Goal: Information Seeking & Learning: Check status

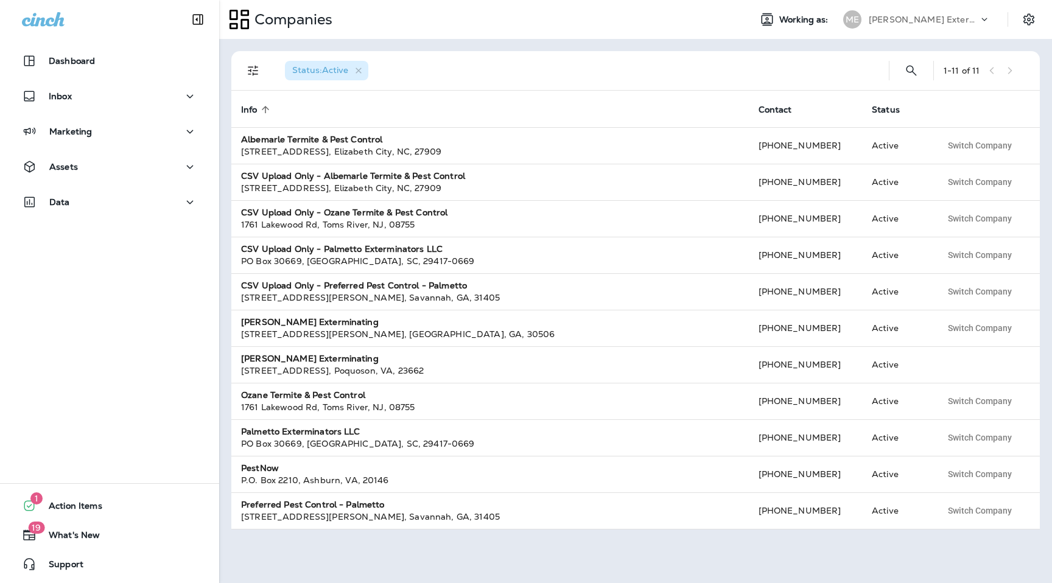
click at [940, 24] on div "[PERSON_NAME] Exterminating" at bounding box center [924, 19] width 110 height 18
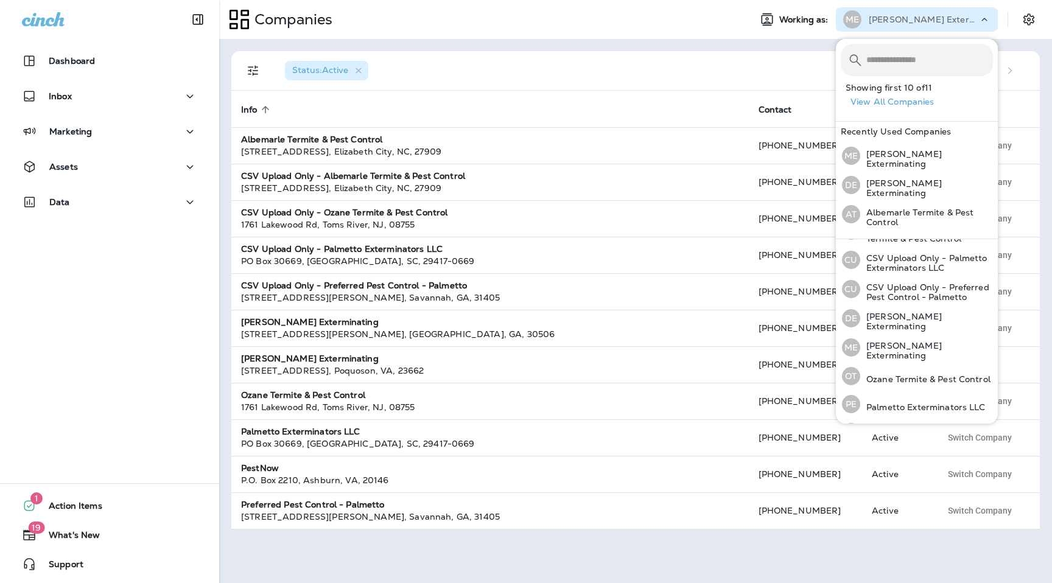
scroll to position [133, 0]
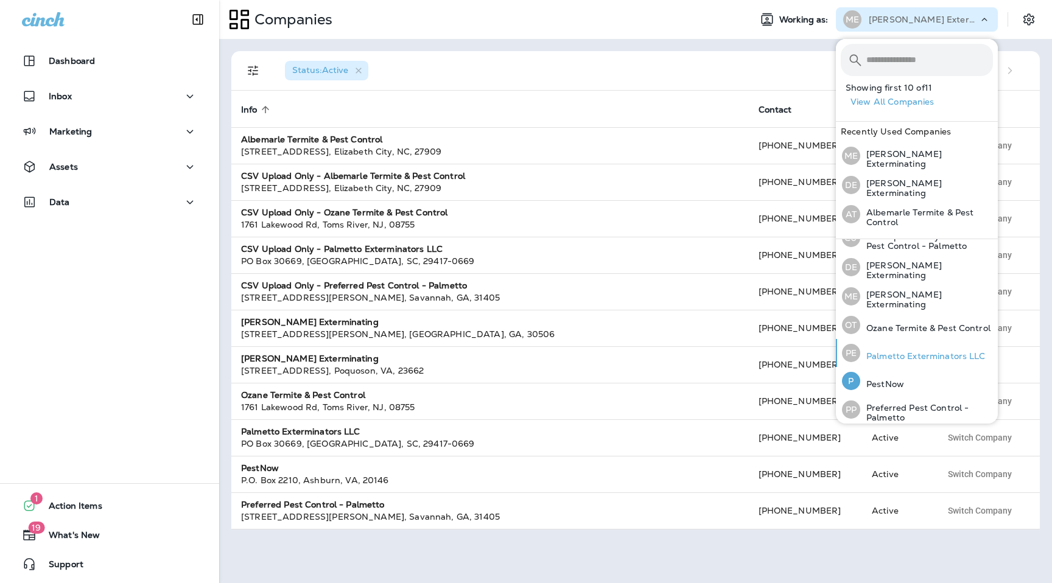
click at [901, 355] on p "Palmetto Exterminators LLC" at bounding box center [922, 356] width 125 height 10
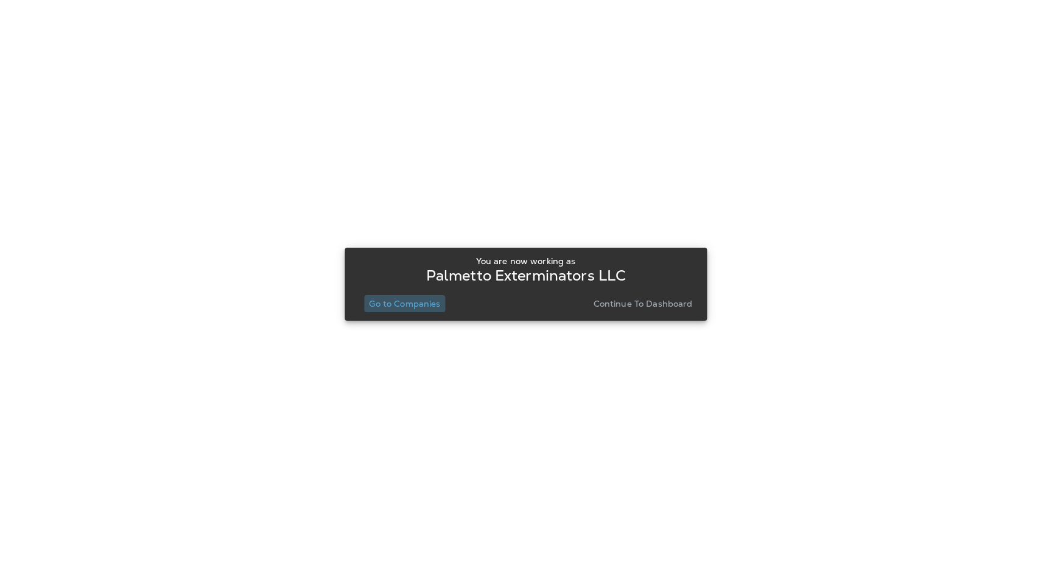
click at [422, 299] on p "Go to Companies" at bounding box center [404, 304] width 71 height 10
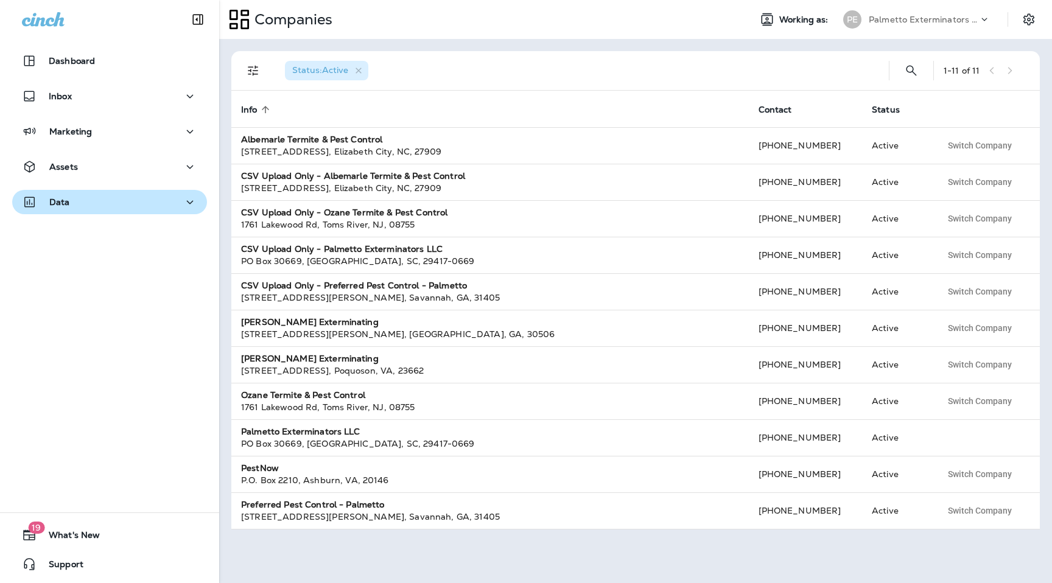
click at [60, 197] on p "Data" at bounding box center [59, 202] width 21 height 10
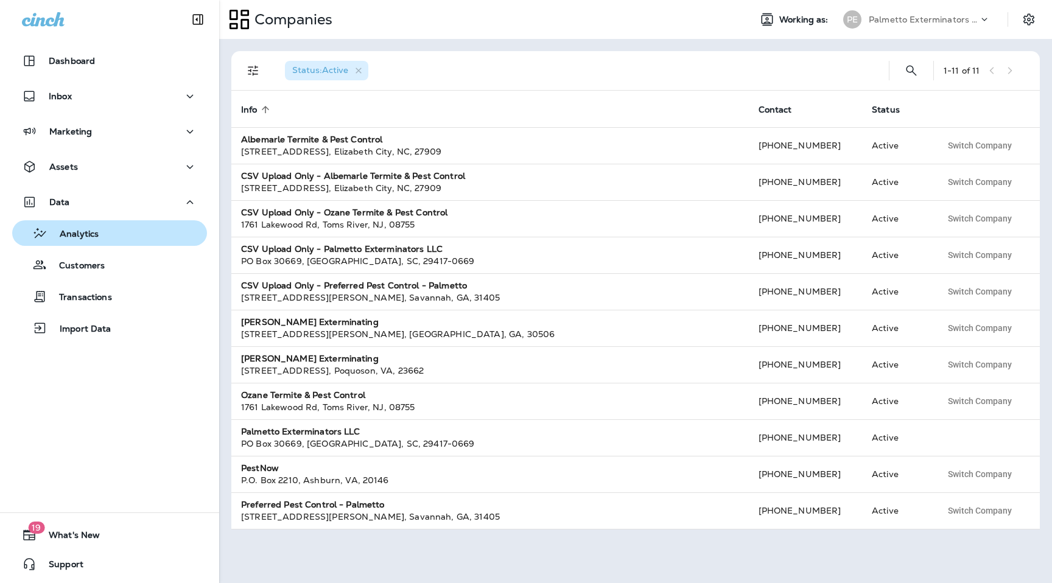
click at [79, 226] on div "Analytics" at bounding box center [58, 233] width 82 height 18
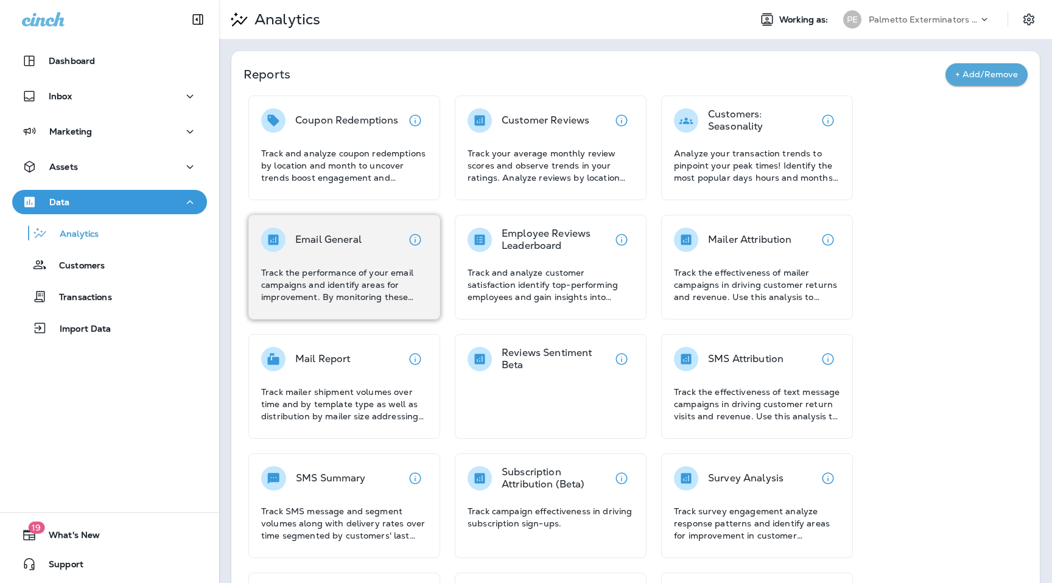
click at [351, 268] on p "Track the performance of your email campaigns and identify areas for improvemen…" at bounding box center [344, 285] width 166 height 37
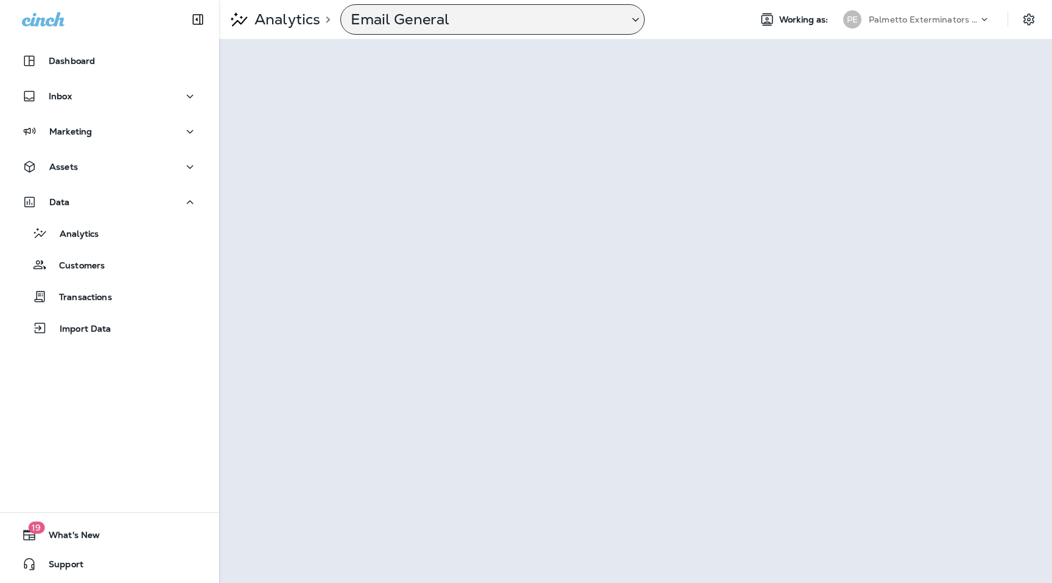
click at [546, 27] on p "Email General" at bounding box center [485, 19] width 268 height 18
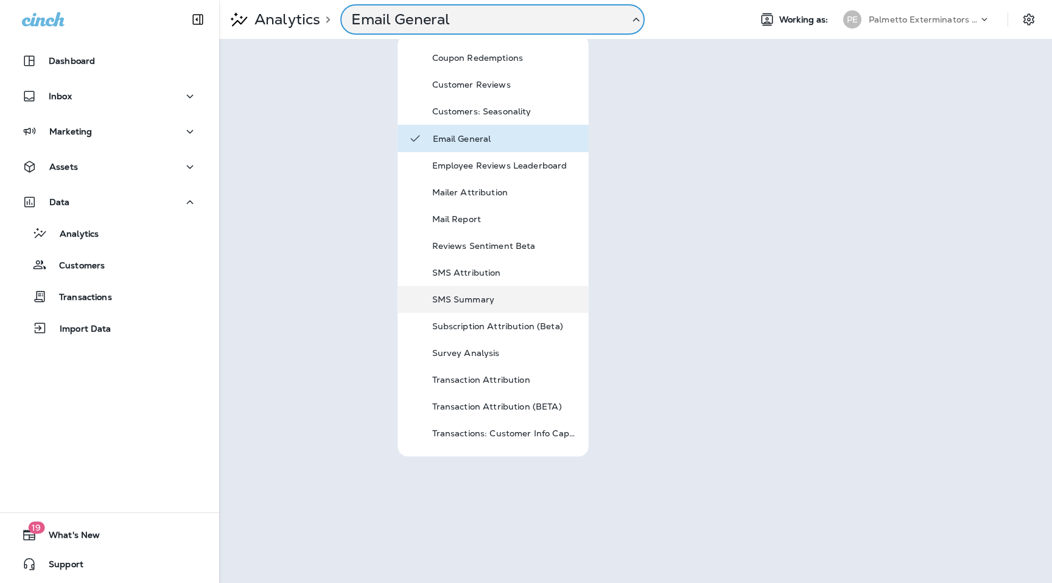
click at [478, 304] on p "SMS Summary" at bounding box center [505, 300] width 146 height 10
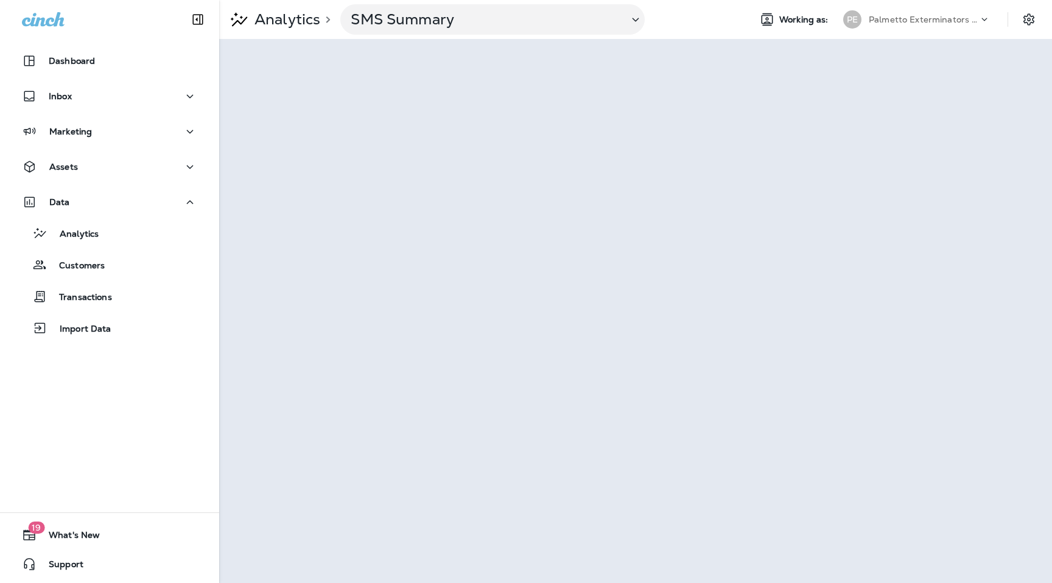
click at [964, 21] on p "Palmetto Exterminators LLC" at bounding box center [924, 20] width 110 height 10
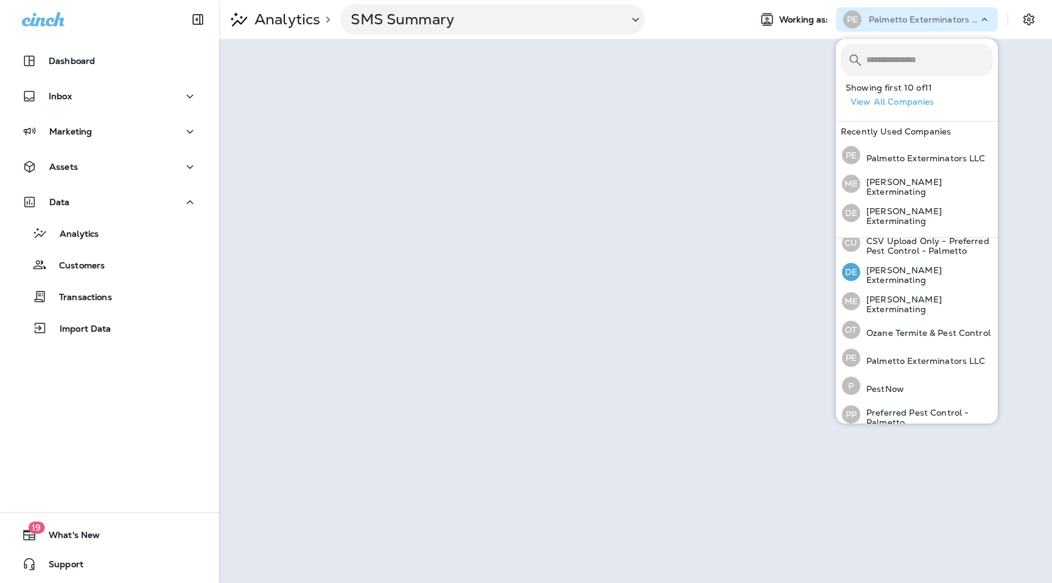
scroll to position [131, 0]
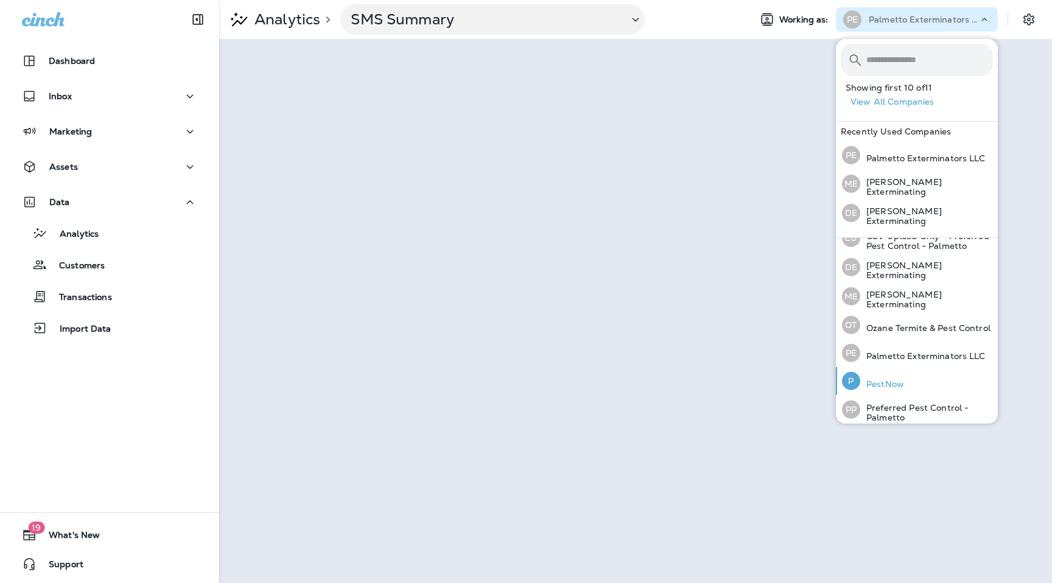
click at [898, 379] on p "PestNow" at bounding box center [882, 384] width 44 height 10
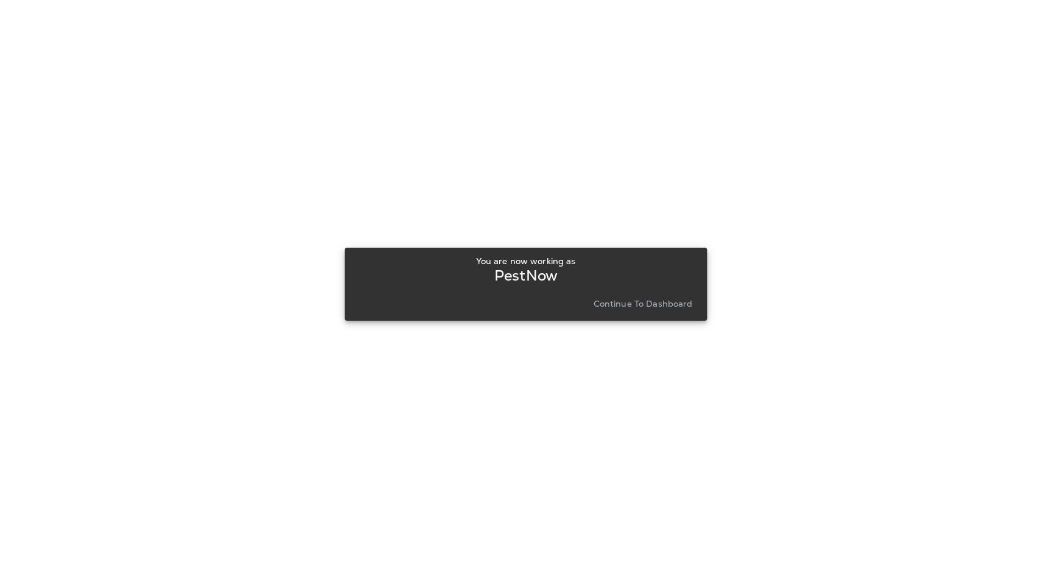
click at [653, 309] on button "Continue to Dashboard" at bounding box center [643, 303] width 109 height 17
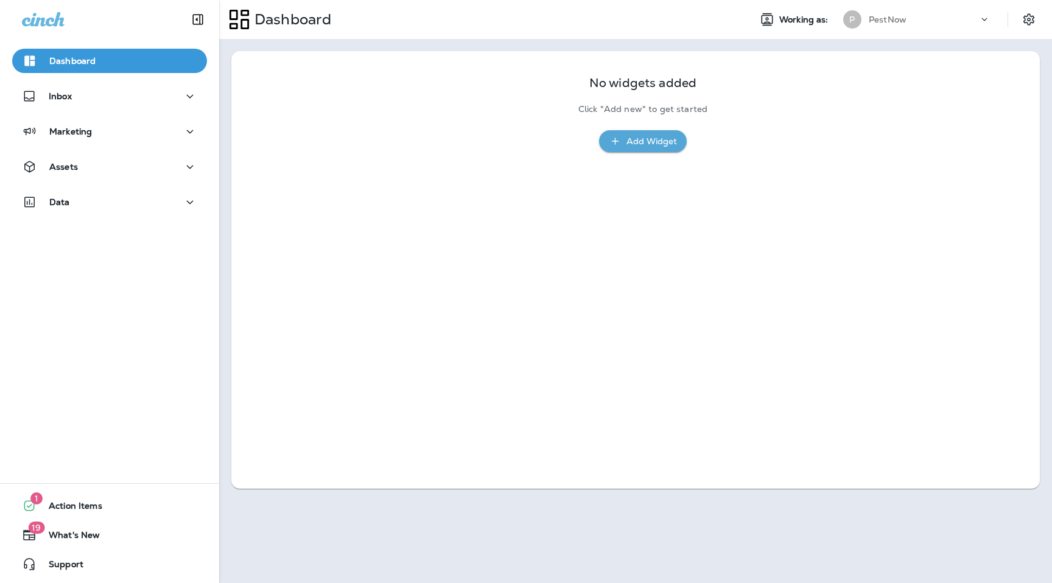
click at [881, 17] on p "PestNow" at bounding box center [888, 20] width 38 height 10
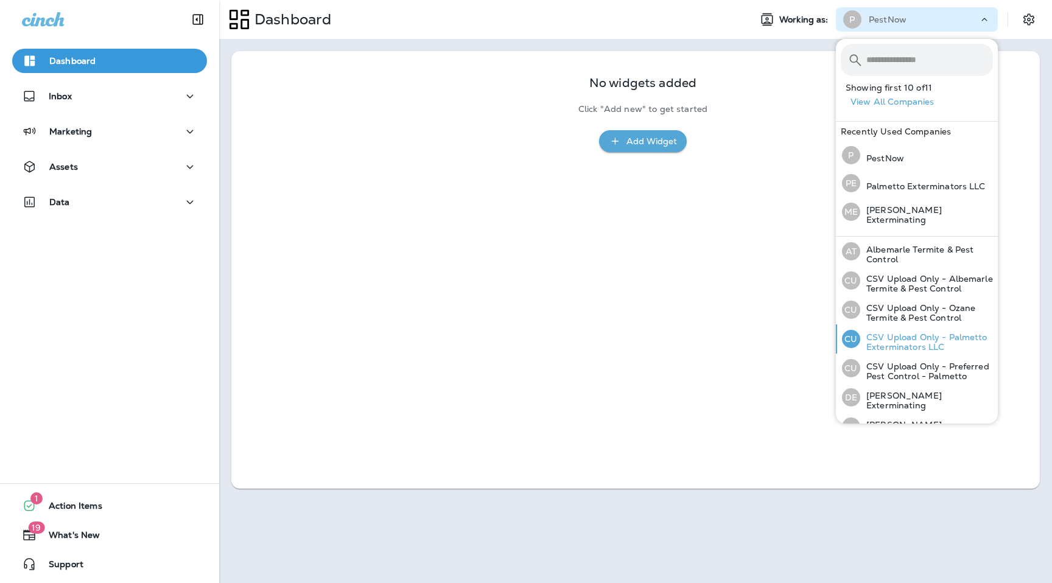
click at [920, 345] on p "CSV Upload Only - Palmetto Exterminators LLC" at bounding box center [926, 341] width 133 height 19
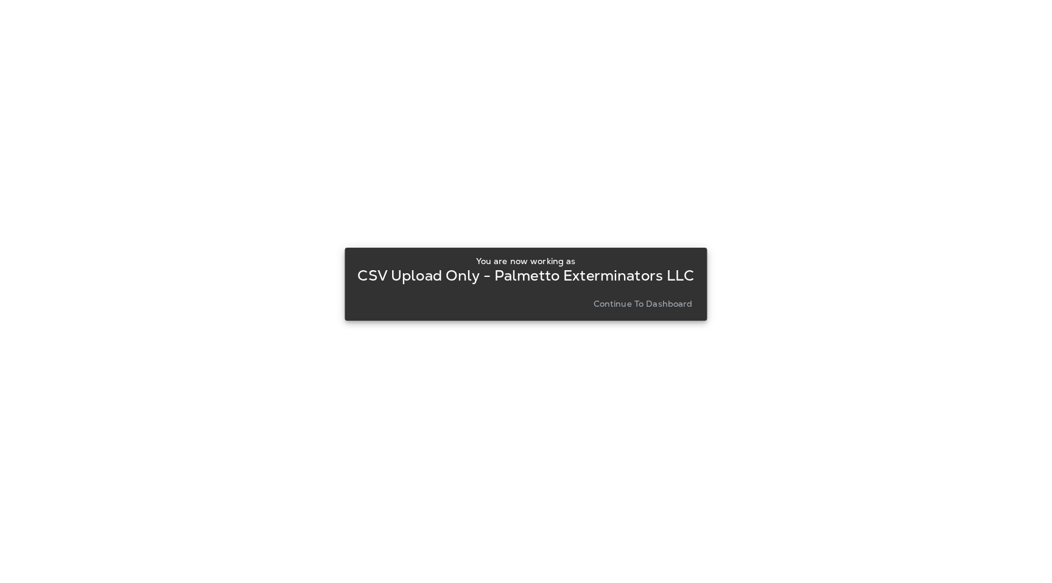
click at [619, 302] on p "Continue to Dashboard" at bounding box center [642, 304] width 99 height 10
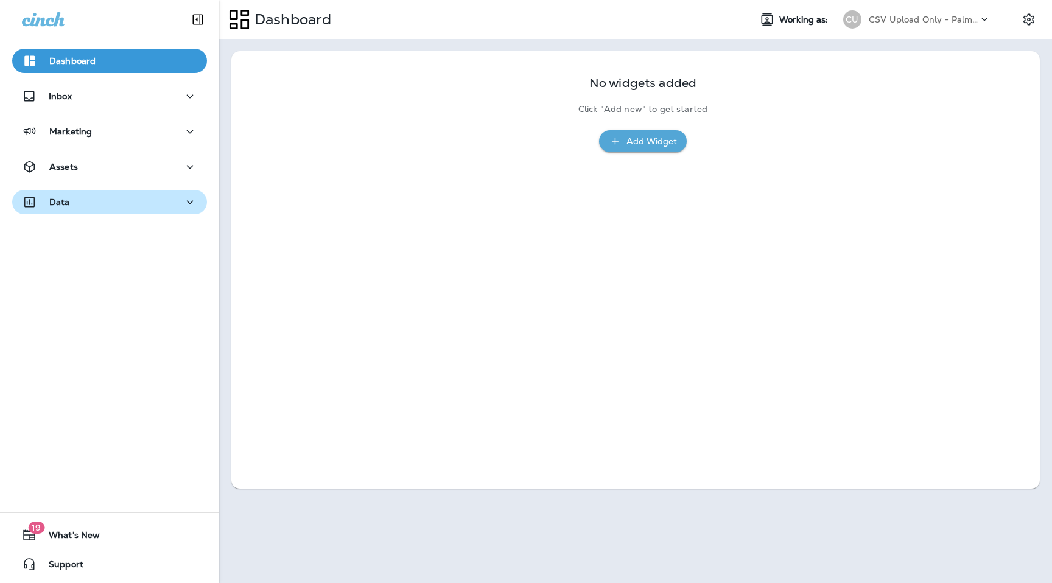
click at [151, 199] on div "Data" at bounding box center [109, 202] width 175 height 15
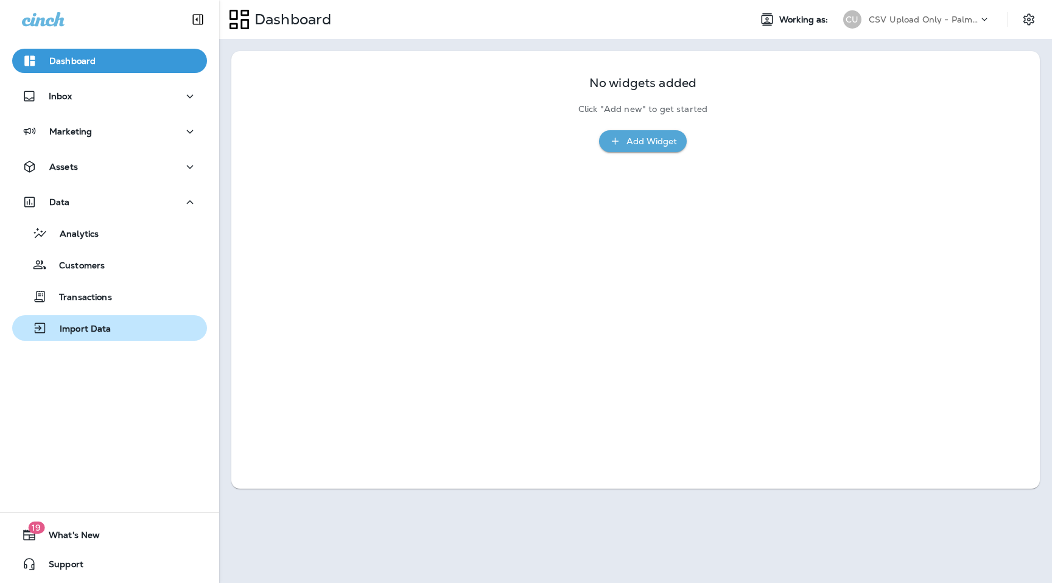
click at [114, 329] on div "Import Data" at bounding box center [109, 328] width 185 height 18
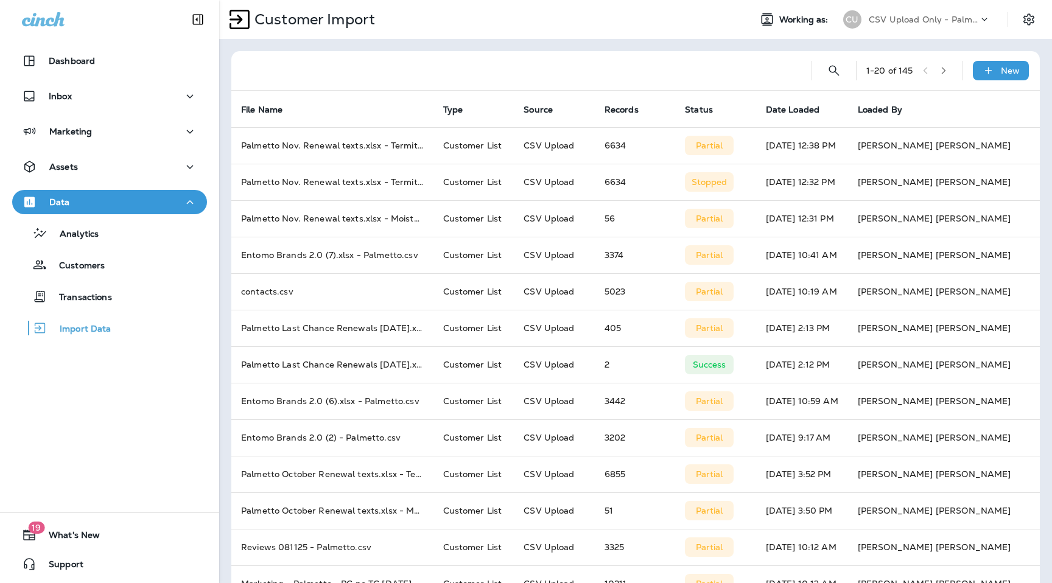
click at [930, 28] on div "CSV Upload Only - Palmetto Exterminators LLC" at bounding box center [924, 19] width 110 height 18
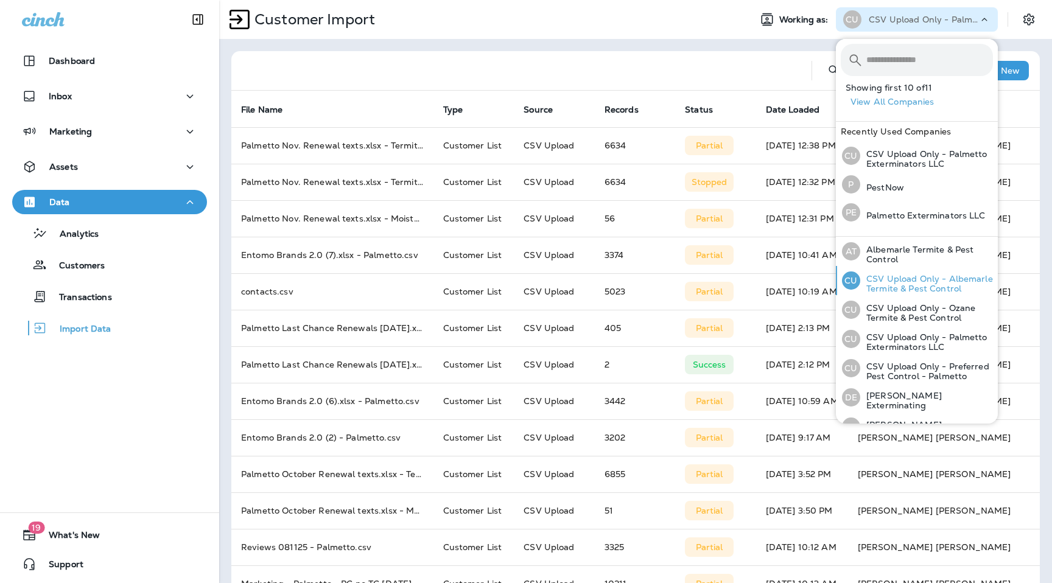
click at [908, 286] on p "CSV Upload Only - Albemarle Termite & Pest Control" at bounding box center [926, 283] width 133 height 19
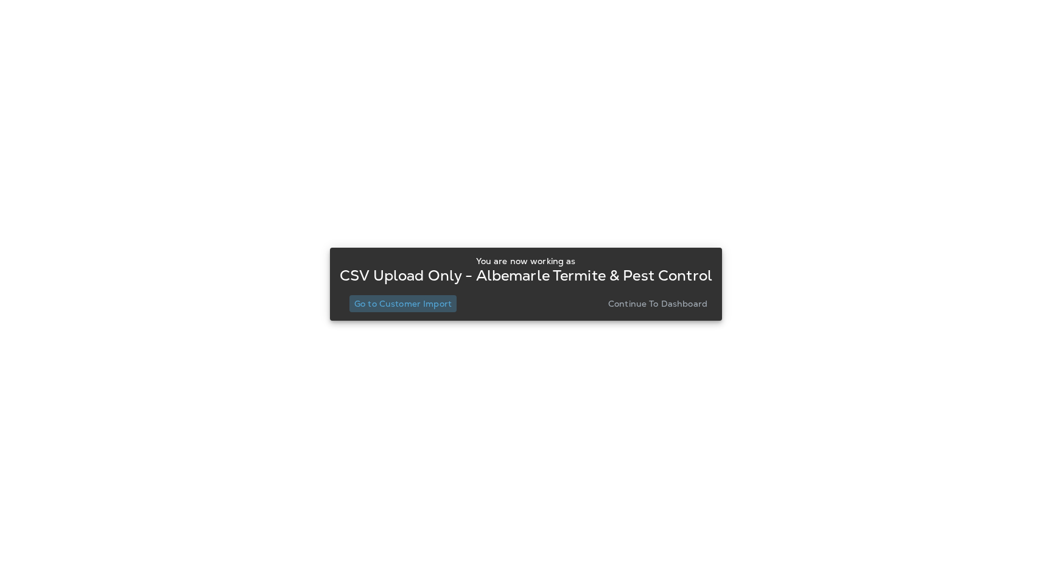
click at [426, 300] on p "Go to Customer Import" at bounding box center [402, 304] width 97 height 10
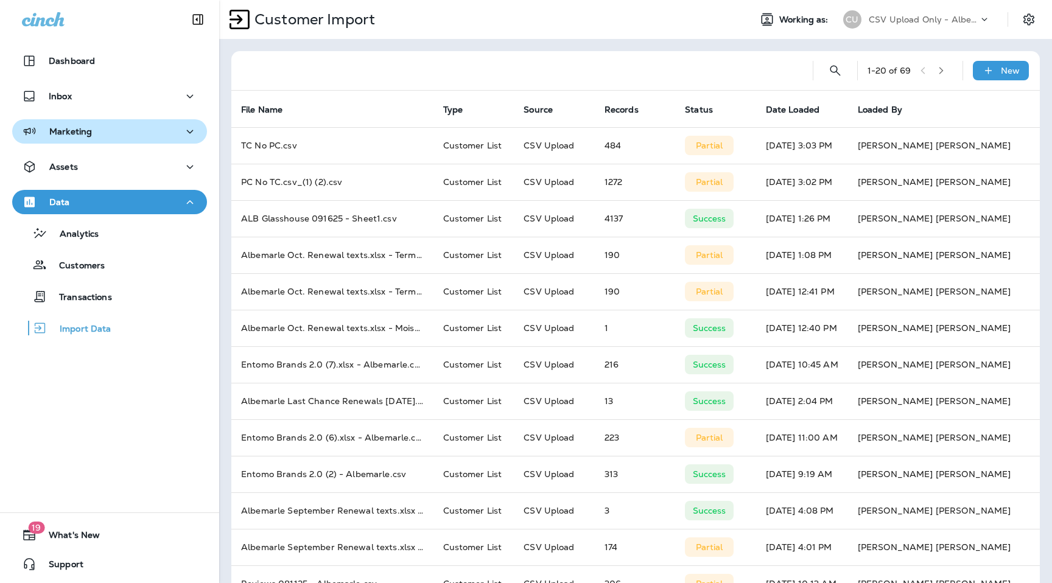
click at [134, 136] on div "Marketing" at bounding box center [109, 131] width 175 height 15
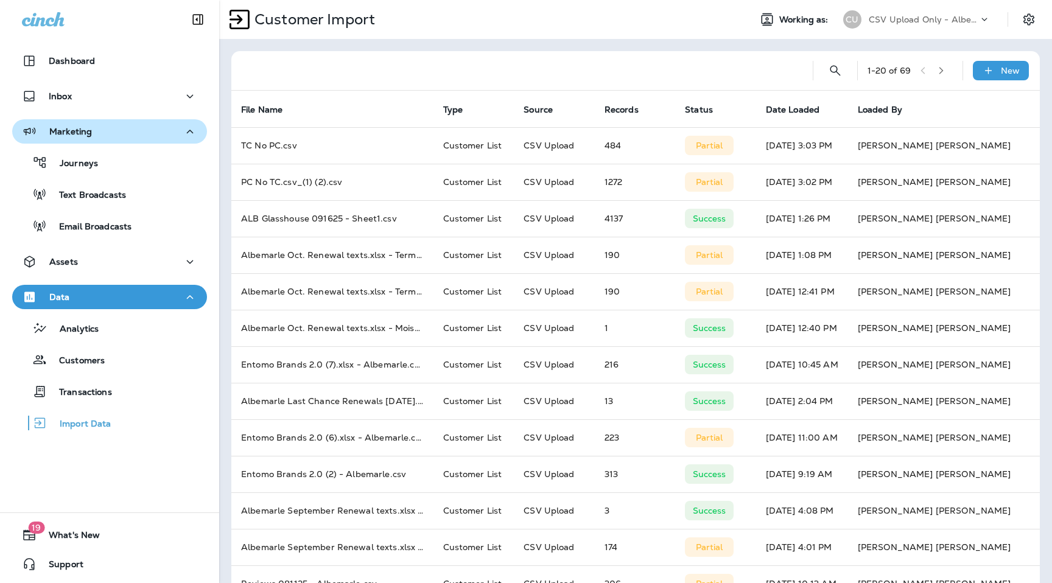
click at [133, 136] on div "Marketing" at bounding box center [109, 131] width 175 height 15
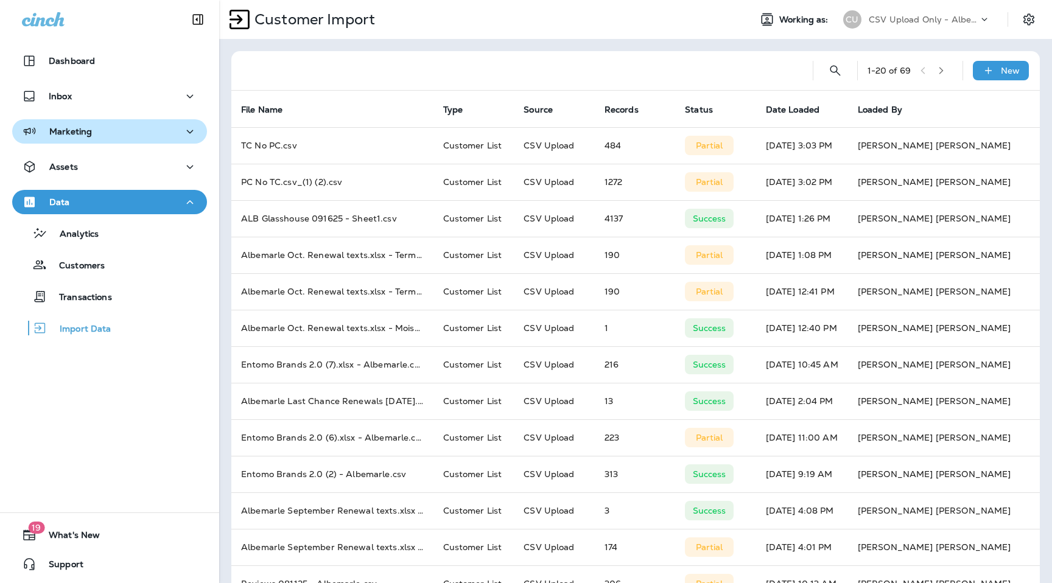
click at [133, 136] on div "Marketing" at bounding box center [109, 131] width 175 height 15
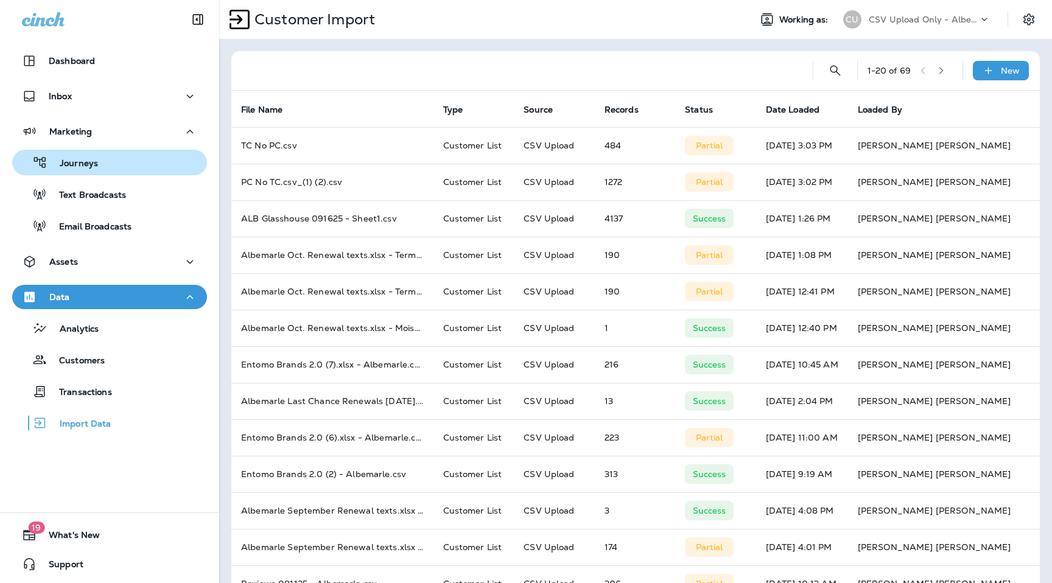
click at [107, 164] on div "Journeys" at bounding box center [109, 162] width 185 height 18
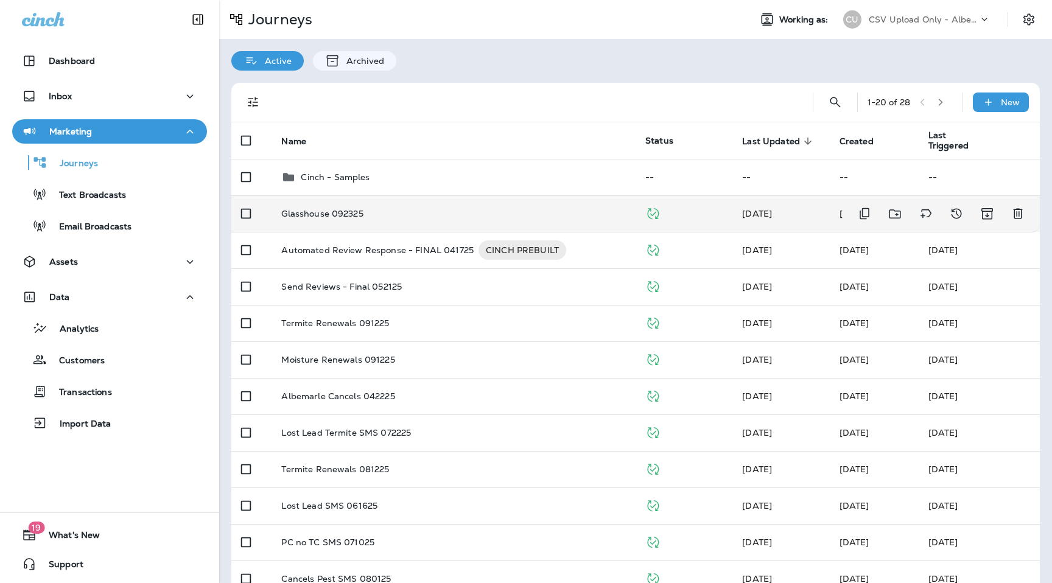
click at [309, 214] on p "Glasshouse 092325" at bounding box center [322, 214] width 82 height 10
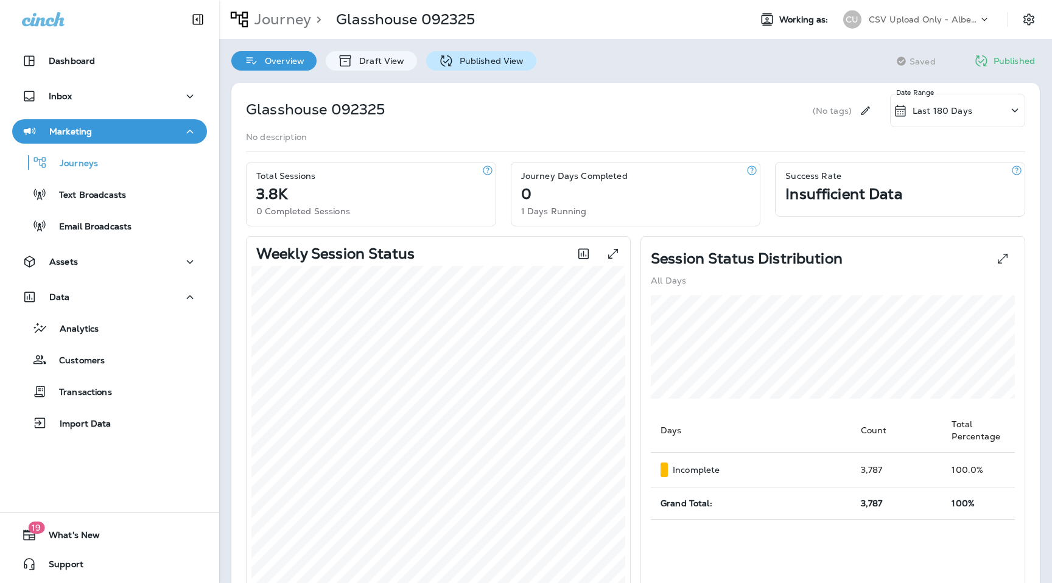
click at [486, 69] on div "Published View" at bounding box center [481, 60] width 110 height 19
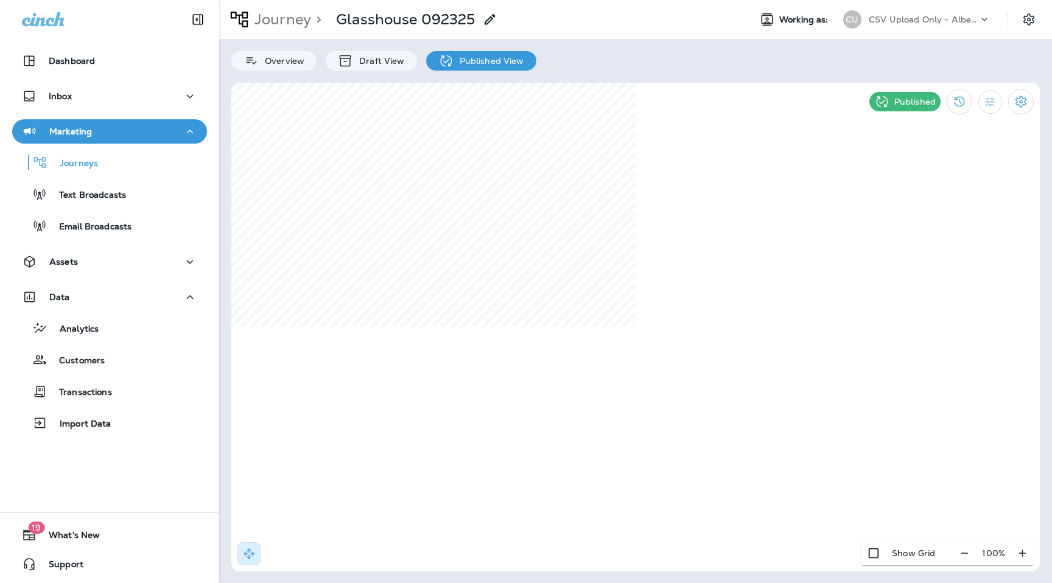
click at [978, 16] on p "CSV Upload Only - Albemarle Termite & Pest Control" at bounding box center [924, 20] width 110 height 10
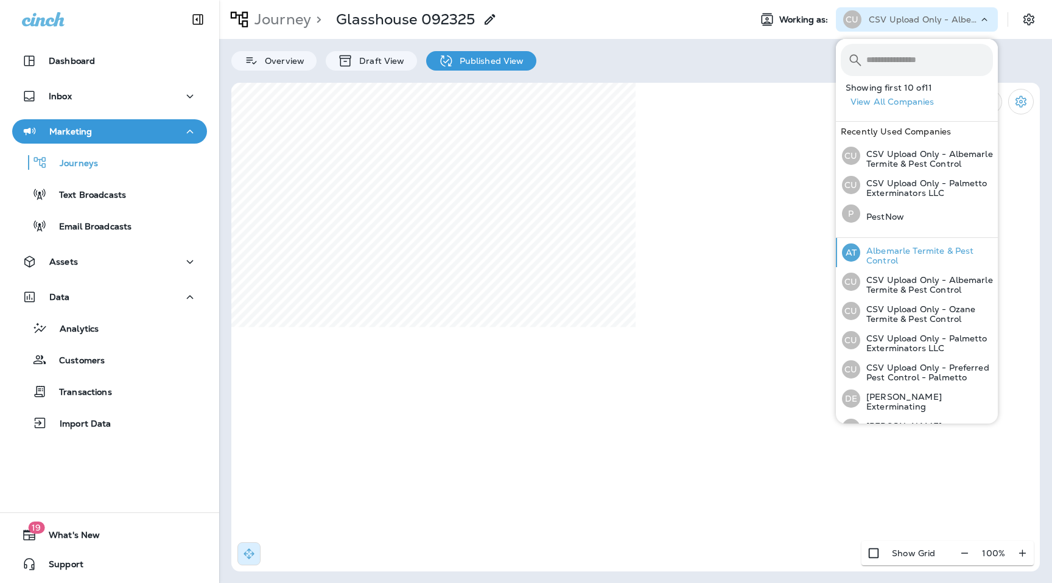
click at [934, 252] on p "Albemarle Termite & Pest Control" at bounding box center [926, 255] width 133 height 19
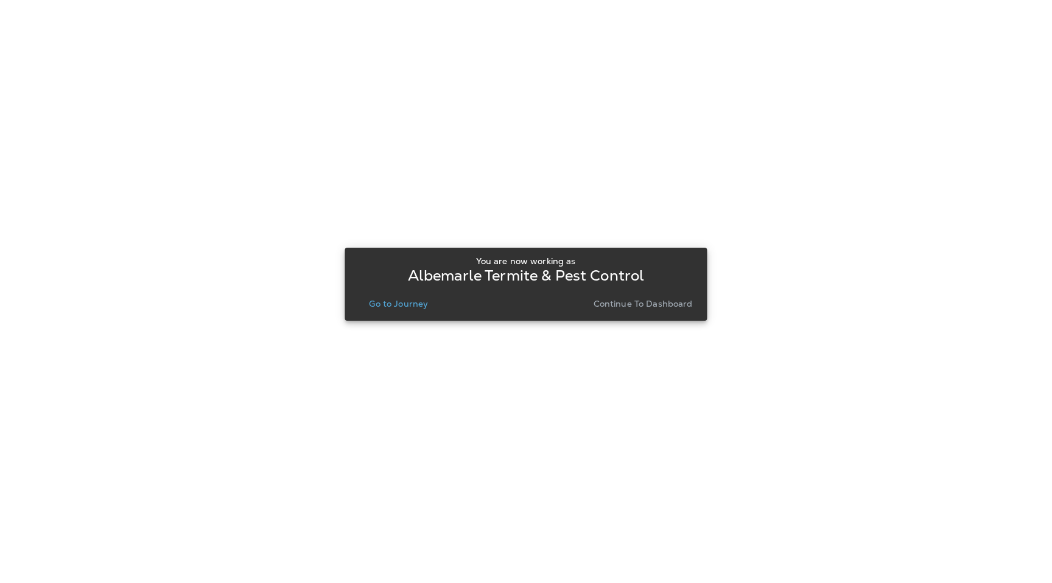
click at [407, 304] on p "Go to Journey" at bounding box center [398, 304] width 59 height 10
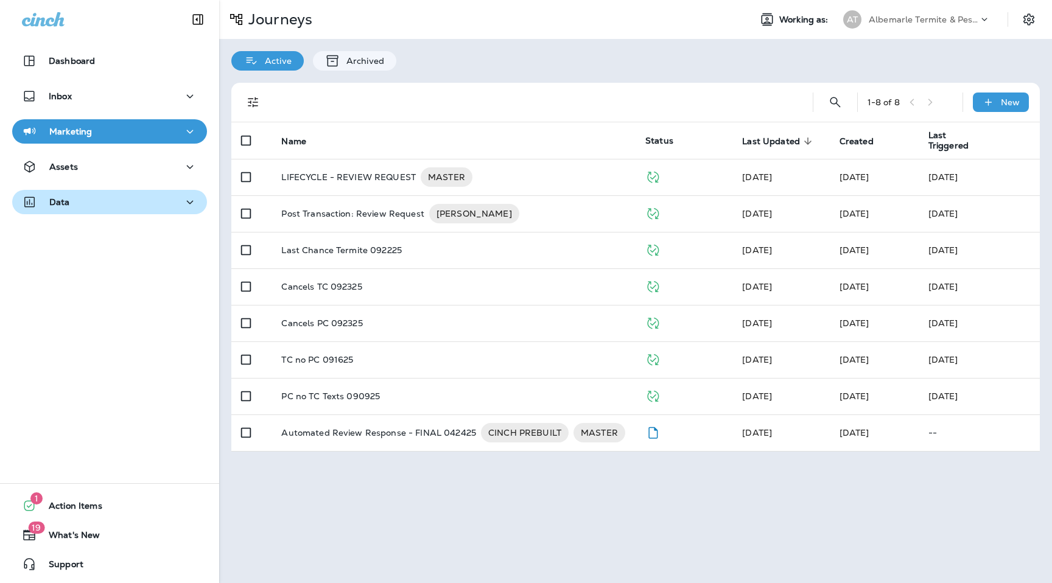
click at [114, 206] on div "Data" at bounding box center [109, 202] width 175 height 15
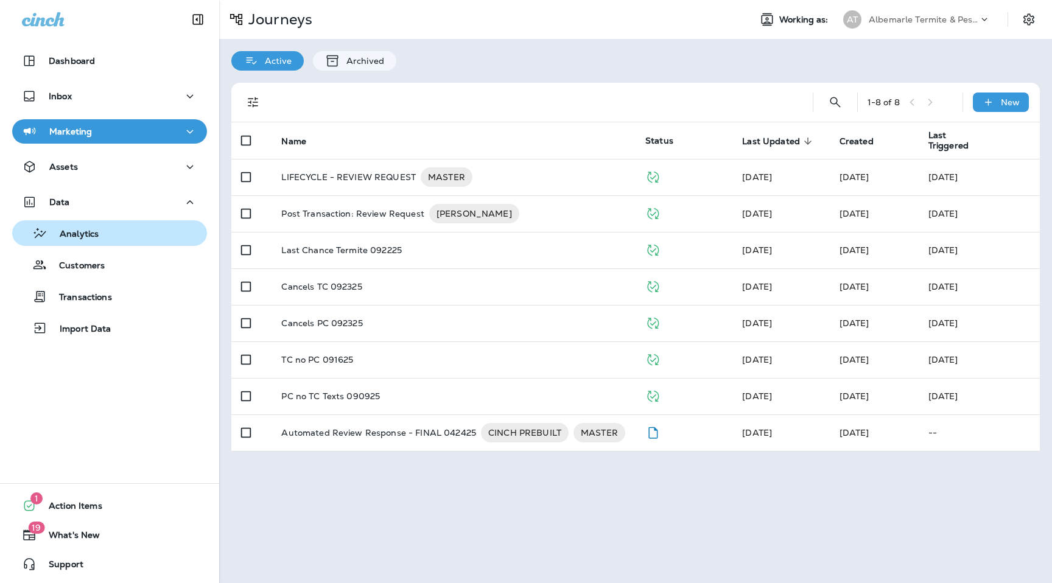
click at [107, 236] on div "Analytics" at bounding box center [109, 233] width 185 height 18
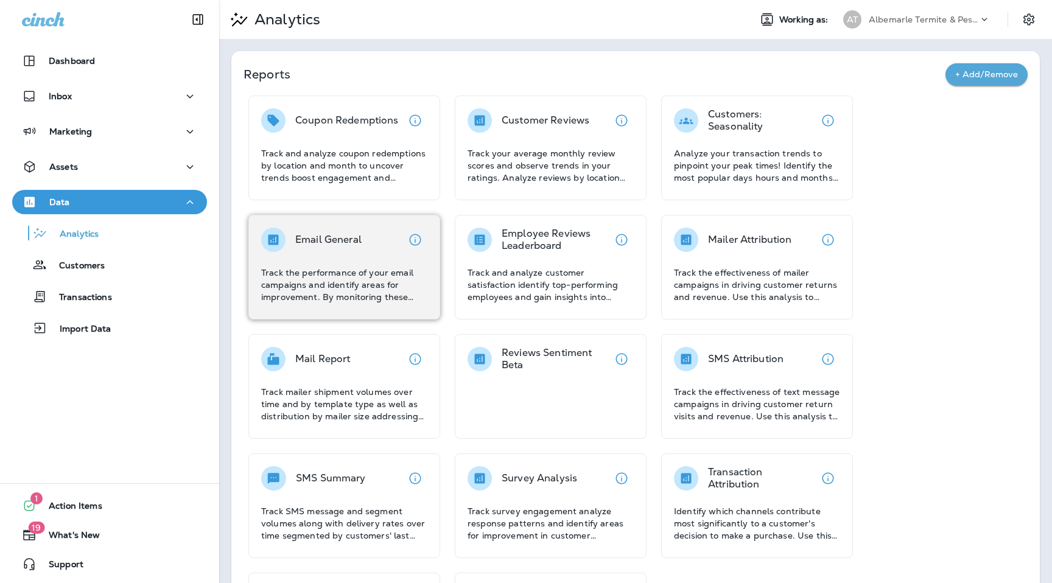
click at [377, 262] on div "Email General Track the performance of your email campaigns and identify areas …" at bounding box center [344, 265] width 166 height 75
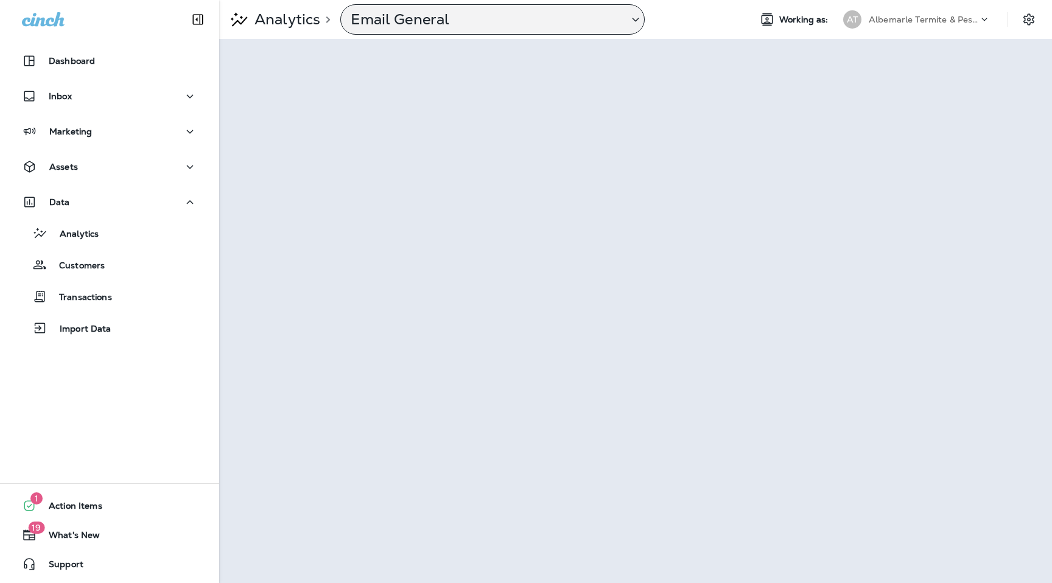
click at [631, 13] on icon at bounding box center [635, 19] width 15 height 15
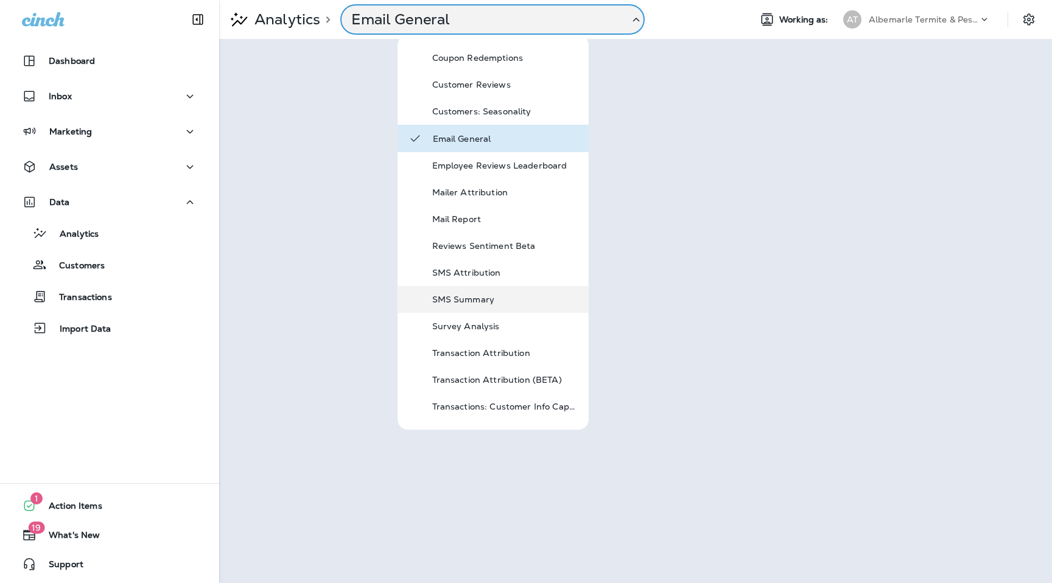
click at [490, 298] on p "SMS Summary" at bounding box center [505, 300] width 146 height 10
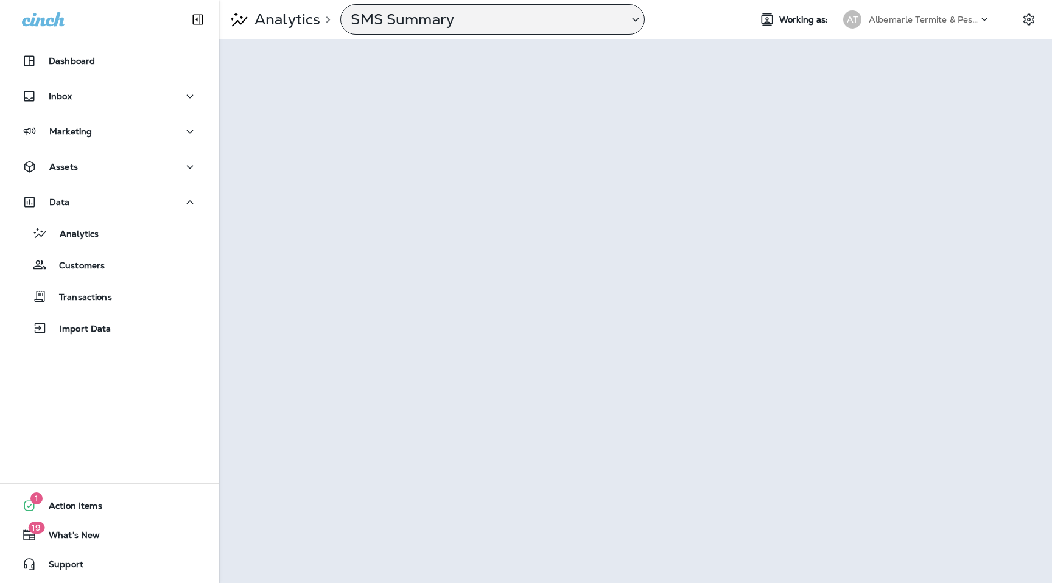
click at [925, 22] on p "Albemarle Termite & Pest Control" at bounding box center [924, 20] width 110 height 10
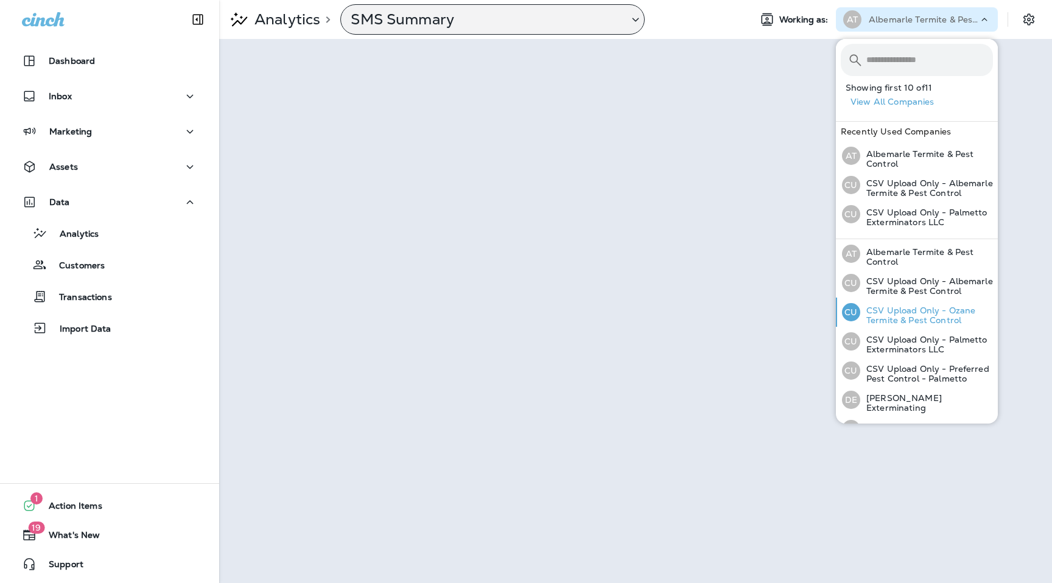
scroll to position [135, 0]
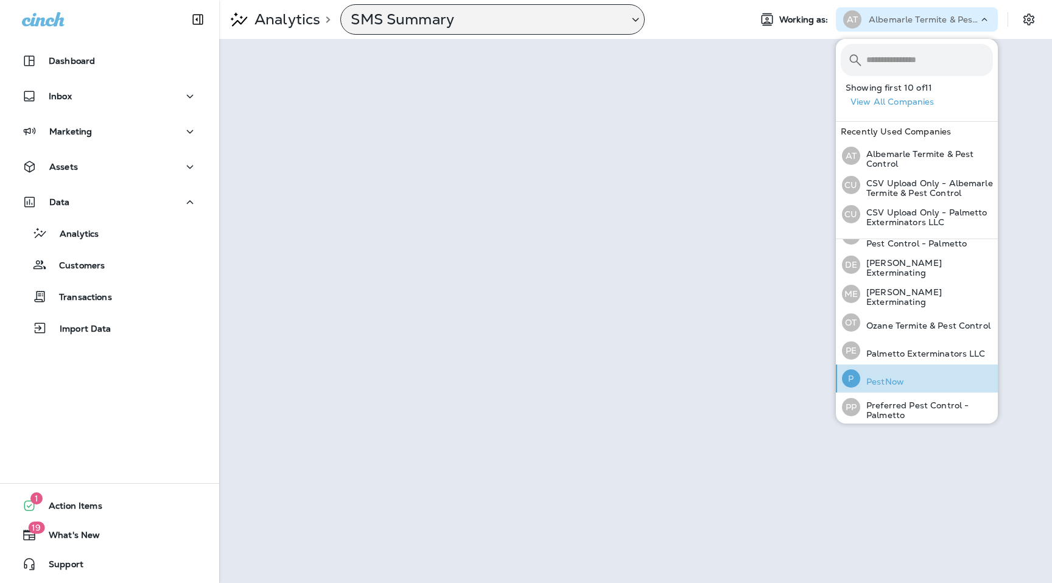
click at [886, 377] on p "PestNow" at bounding box center [882, 382] width 44 height 10
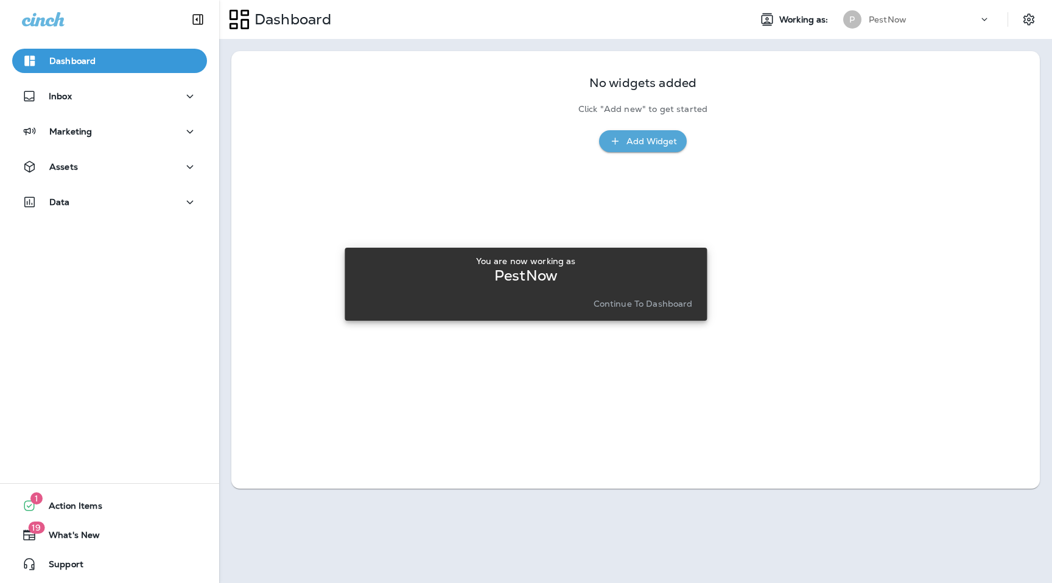
click at [665, 305] on p "Continue to Dashboard" at bounding box center [642, 304] width 99 height 10
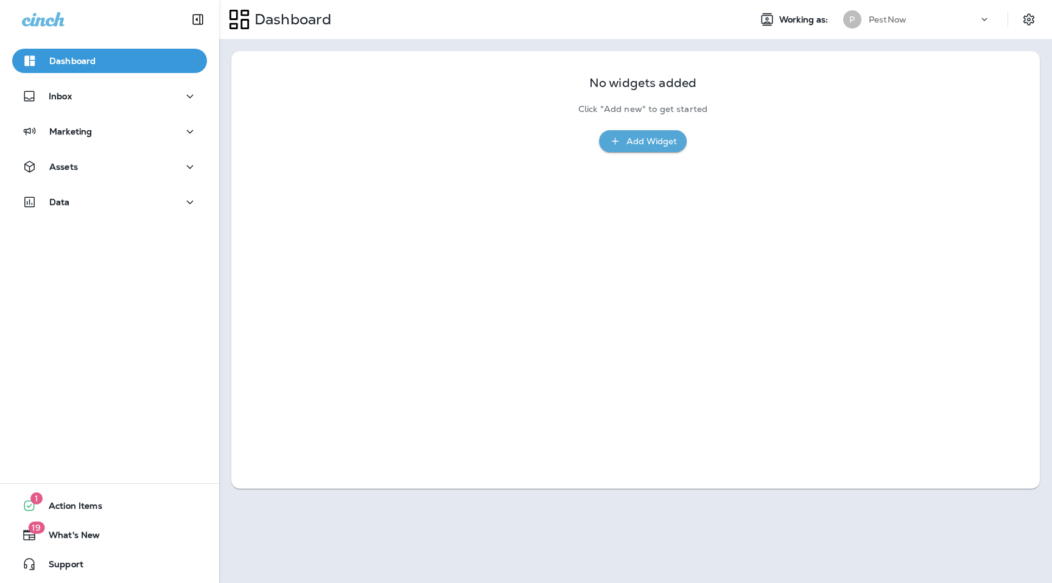
click at [94, 215] on div "Data" at bounding box center [109, 205] width 219 height 30
click at [97, 206] on div "Data" at bounding box center [109, 202] width 175 height 15
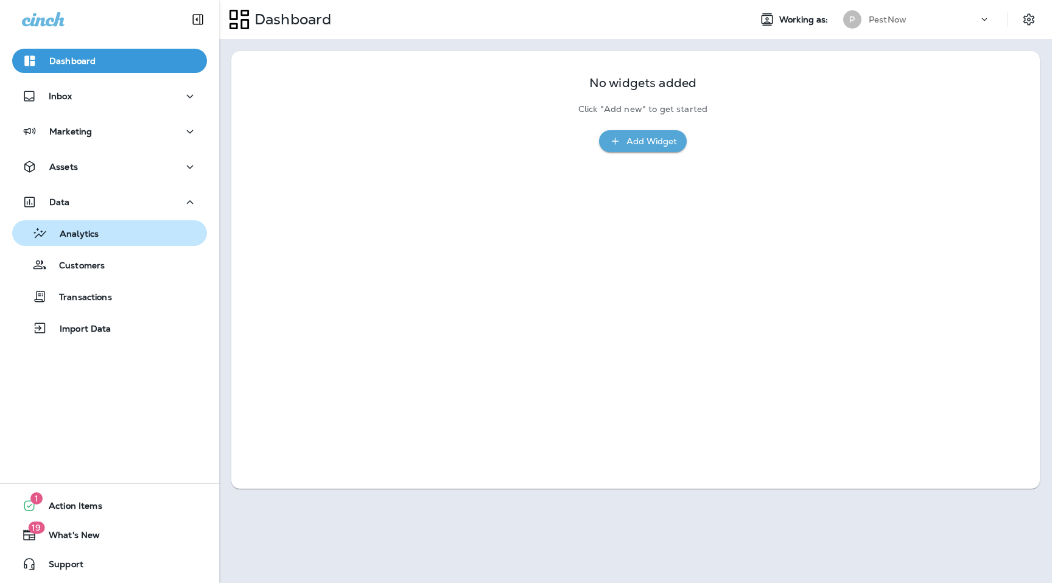
click at [99, 231] on div "Analytics" at bounding box center [109, 233] width 185 height 18
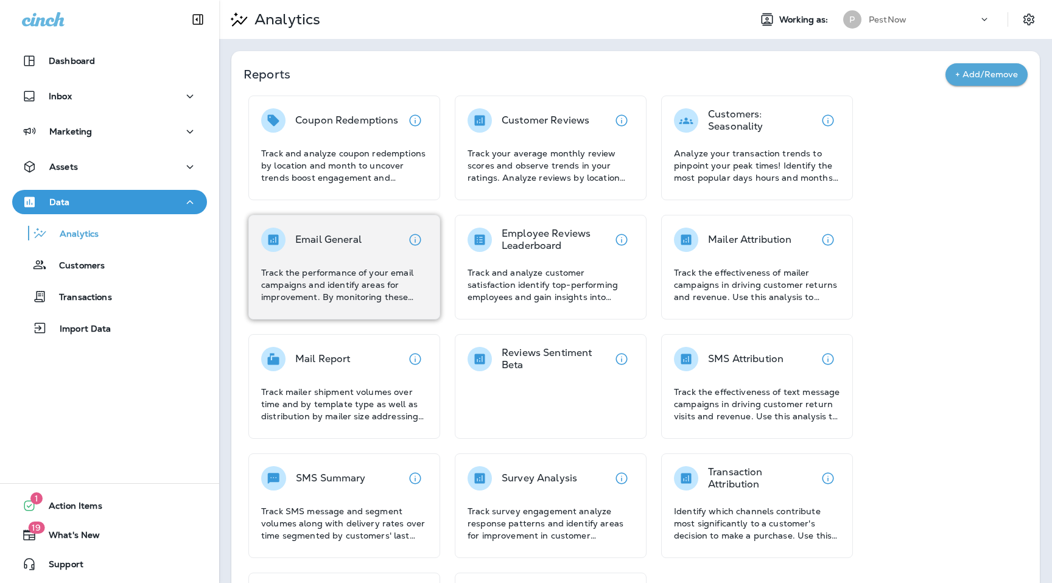
click at [377, 251] on div "Email General" at bounding box center [344, 240] width 166 height 24
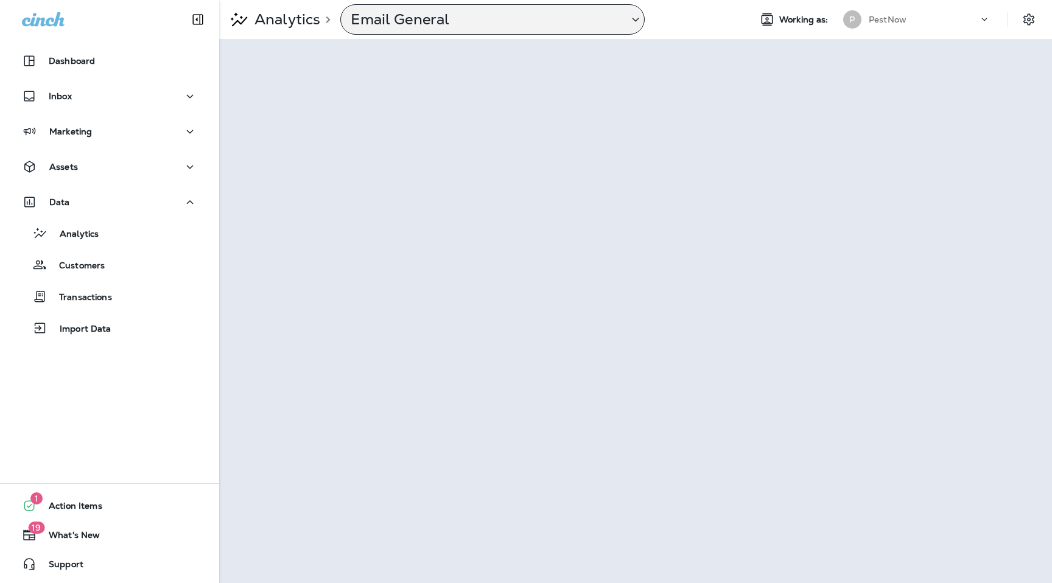
click at [512, 19] on p "Email General" at bounding box center [485, 19] width 268 height 18
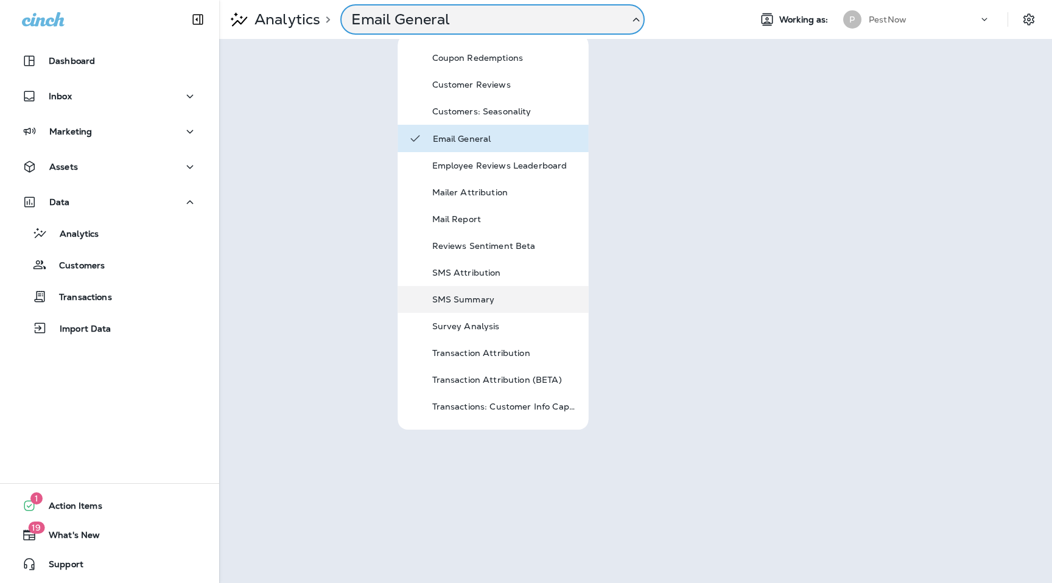
click at [492, 308] on div "SMS Summary" at bounding box center [493, 299] width 191 height 27
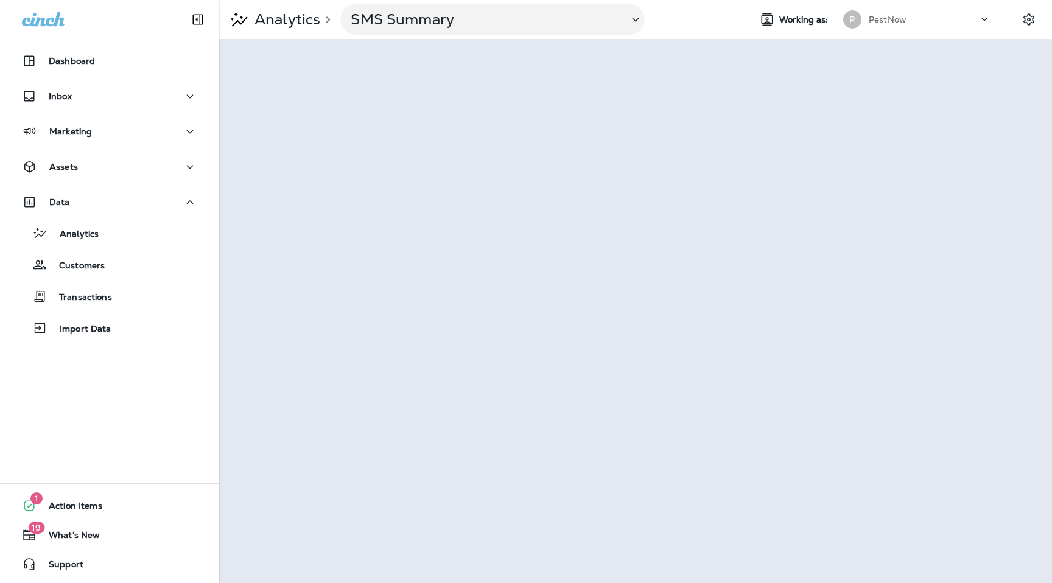
click at [887, 16] on p "PestNow" at bounding box center [888, 20] width 38 height 10
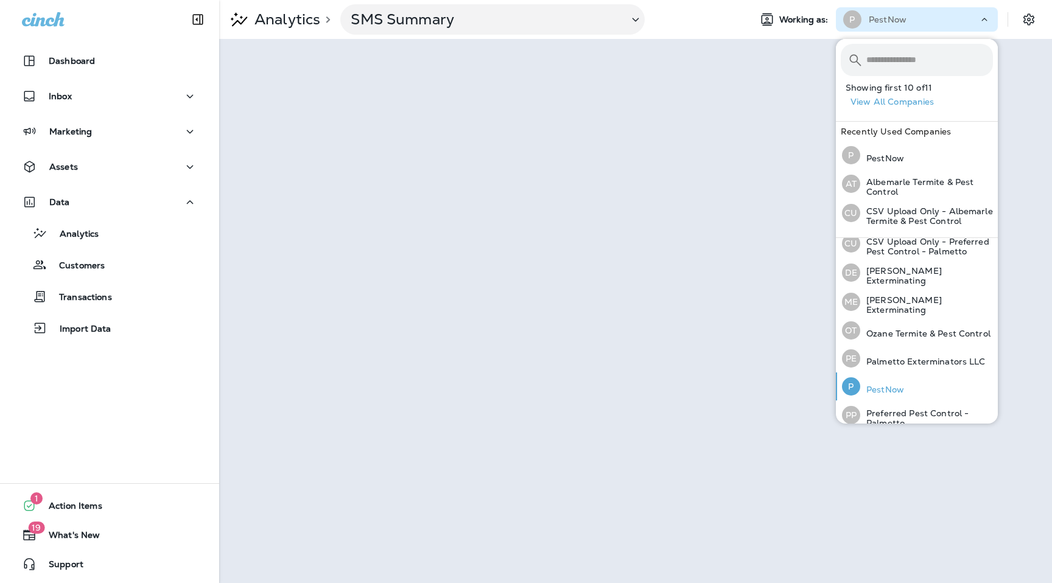
scroll to position [134, 0]
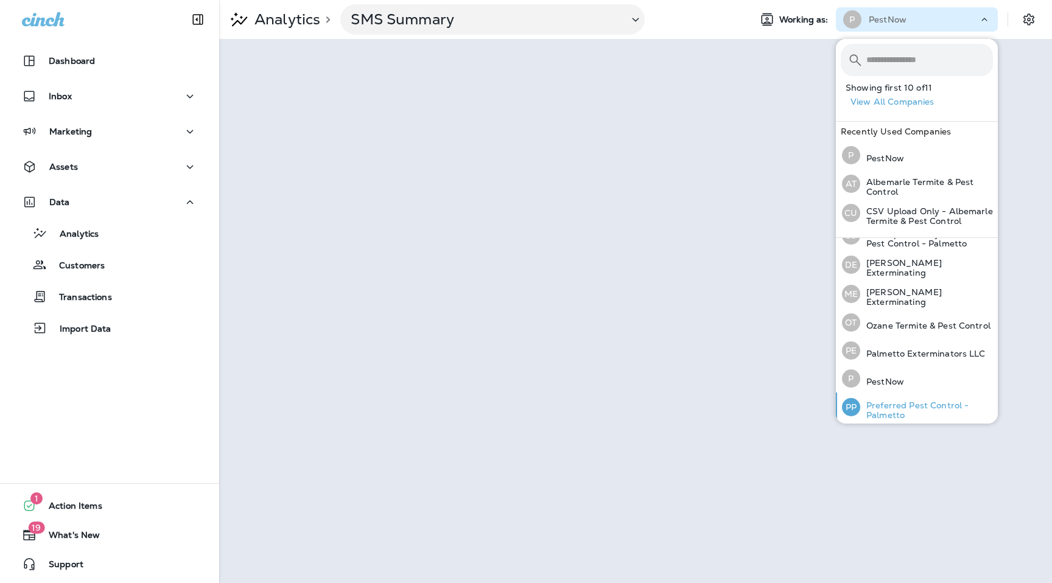
click at [893, 406] on p "Preferred Pest Control - Palmetto" at bounding box center [926, 410] width 133 height 19
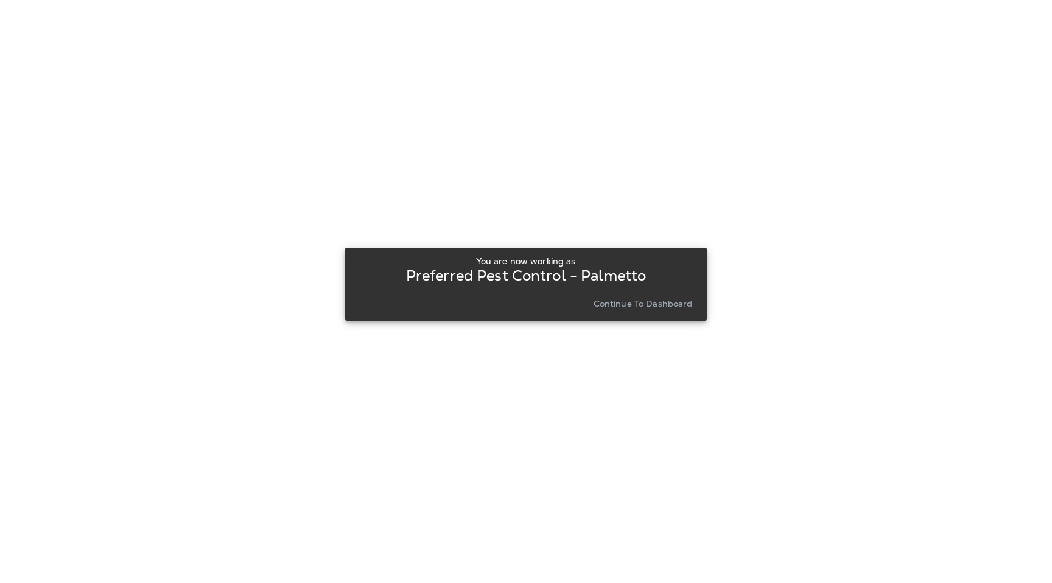
click at [653, 303] on p "Continue to Dashboard" at bounding box center [642, 304] width 99 height 10
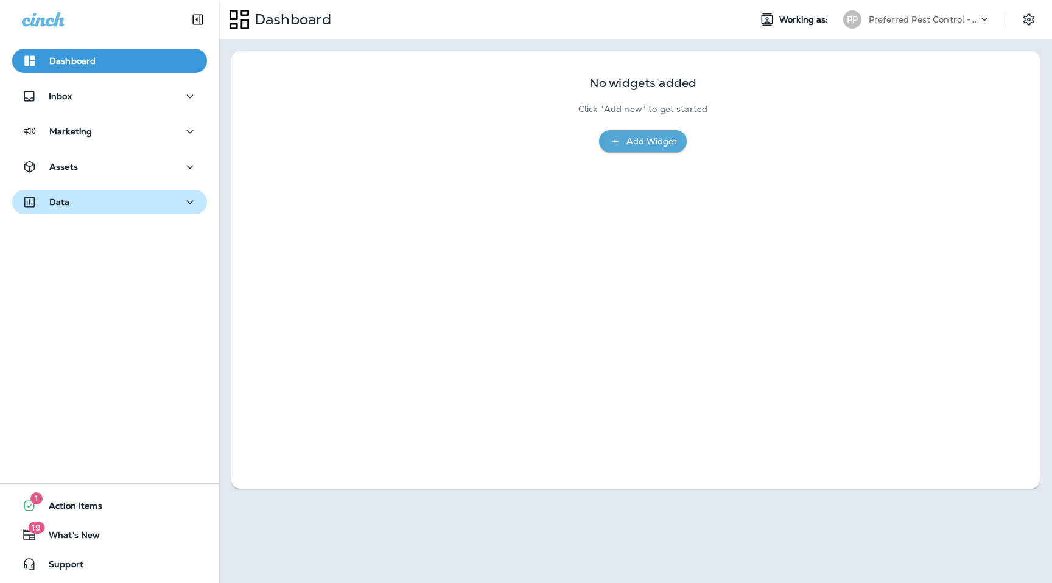
click at [80, 205] on div "Data" at bounding box center [109, 202] width 175 height 15
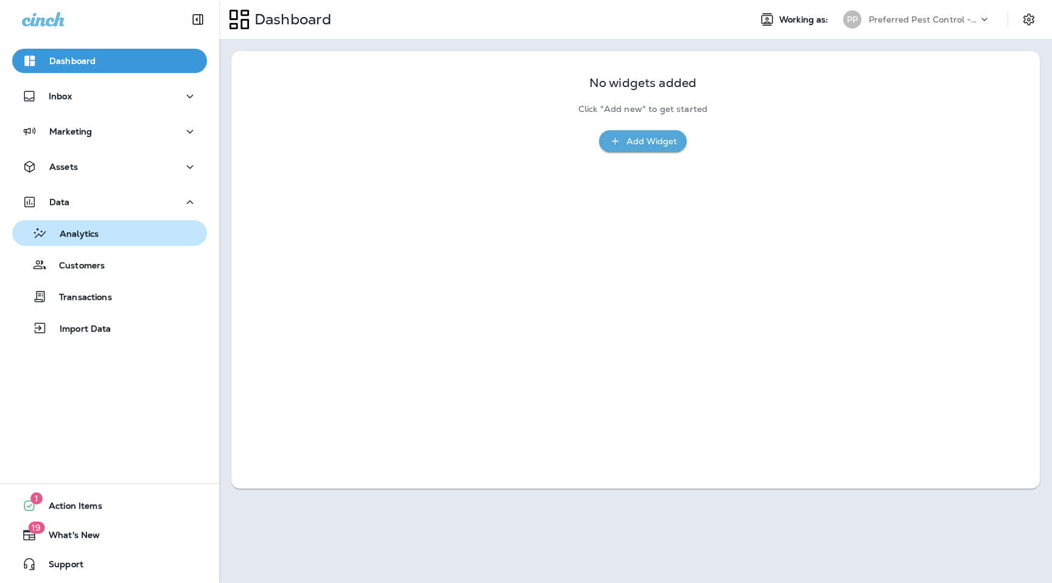
click at [91, 231] on p "Analytics" at bounding box center [72, 235] width 51 height 12
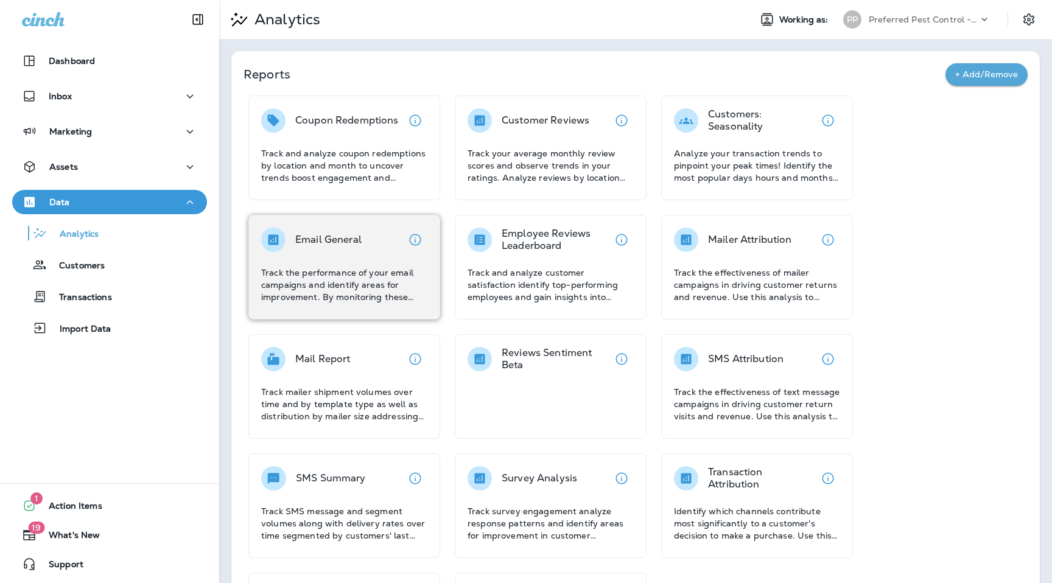
click at [341, 270] on p "Track the performance of your email campaigns and identify areas for improvemen…" at bounding box center [344, 285] width 166 height 37
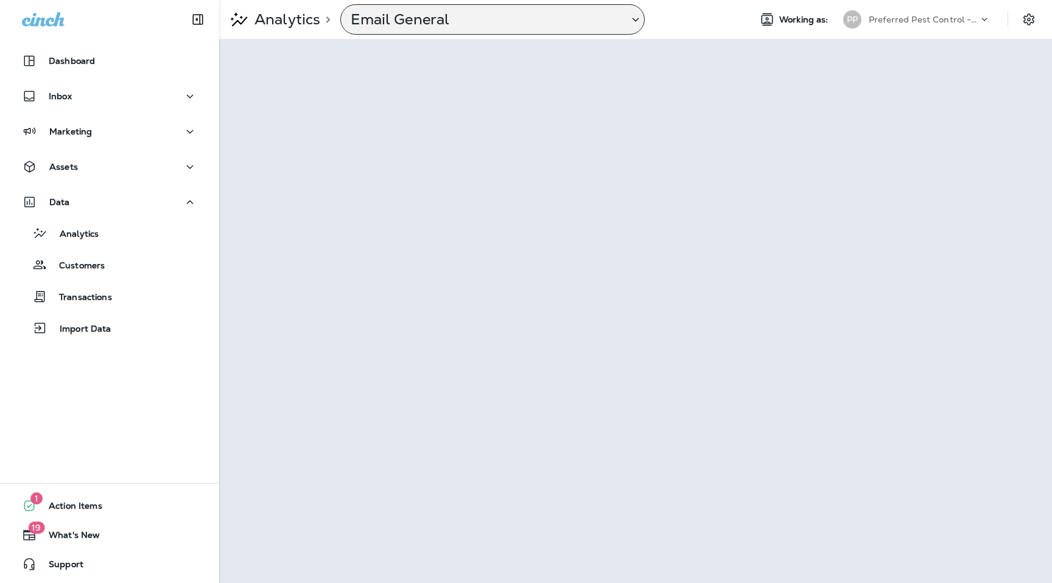
click at [619, 26] on div "Email General" at bounding box center [484, 19] width 287 height 18
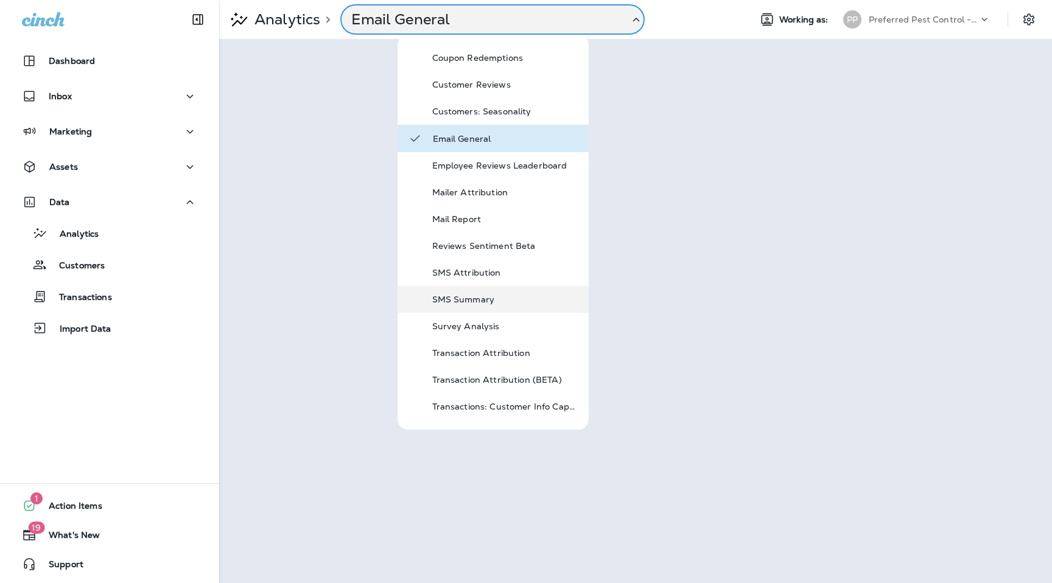
click at [488, 298] on p "SMS Summary" at bounding box center [505, 300] width 146 height 10
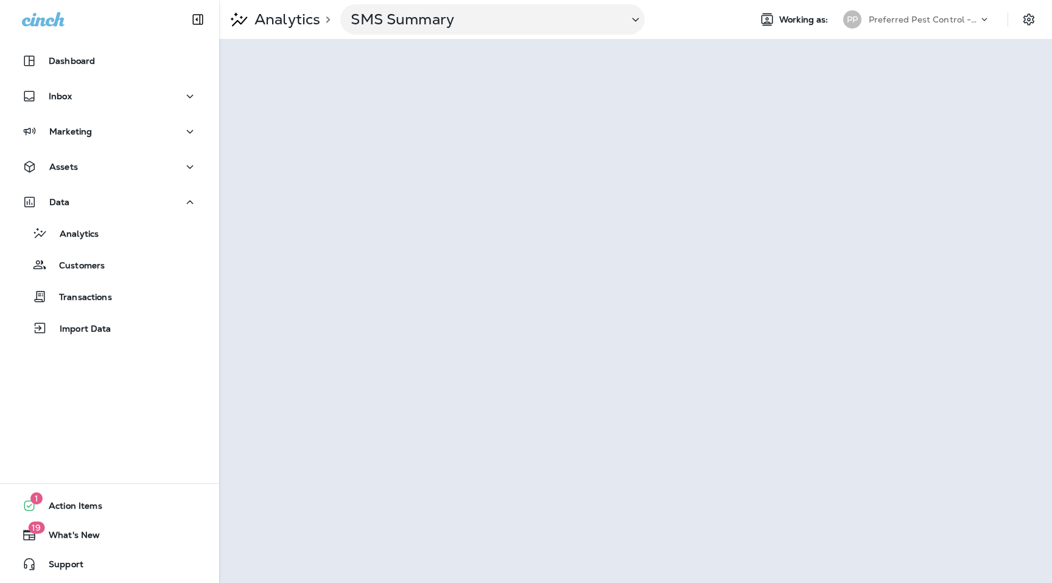
click at [953, 23] on p "Preferred Pest Control - Palmetto" at bounding box center [924, 20] width 110 height 10
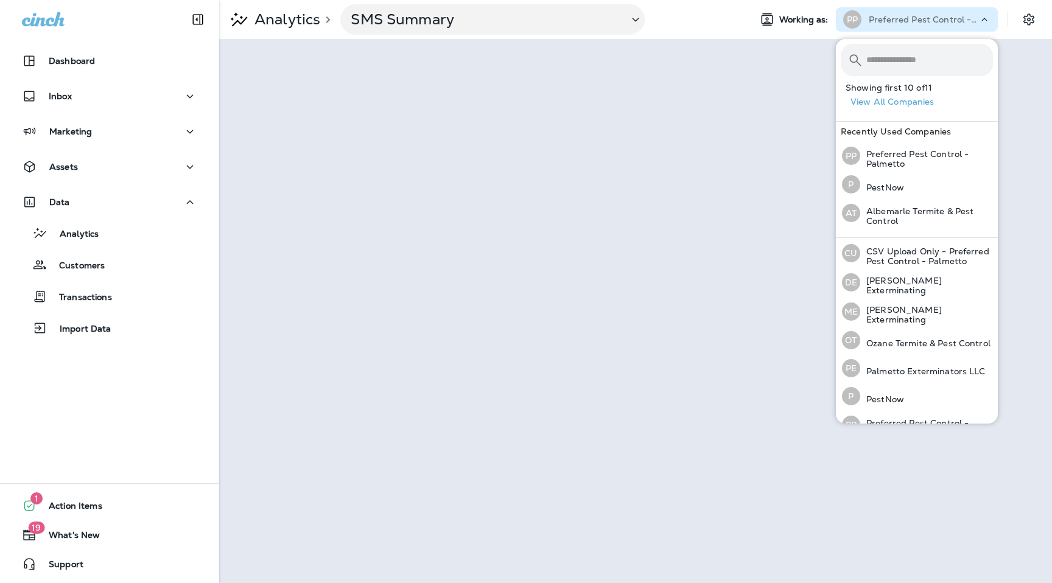
scroll to position [119, 0]
click at [897, 313] on p "[PERSON_NAME] Exterminating" at bounding box center [926, 311] width 133 height 19
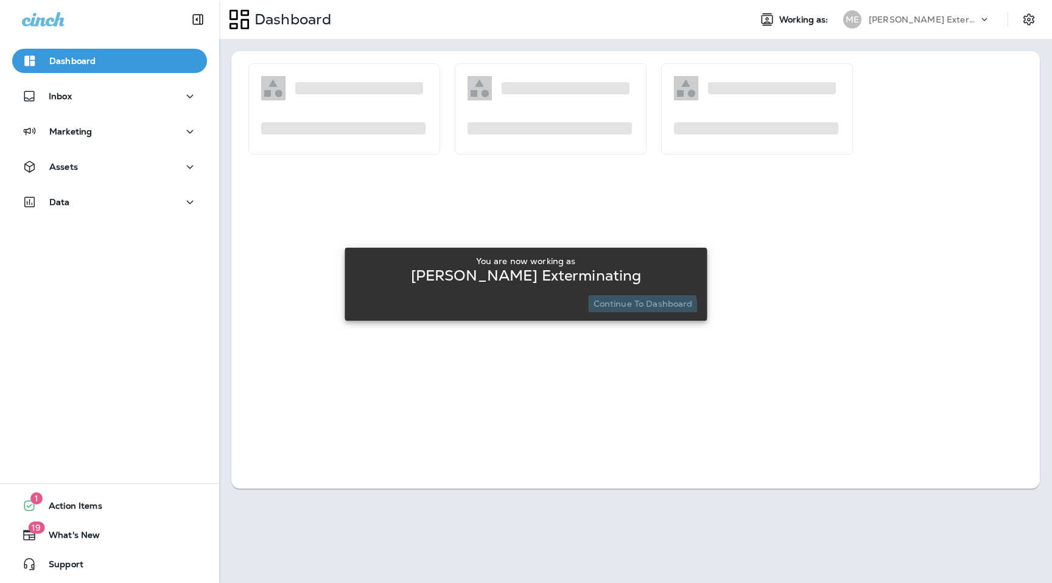
click at [642, 308] on p "Continue to Dashboard" at bounding box center [642, 304] width 99 height 10
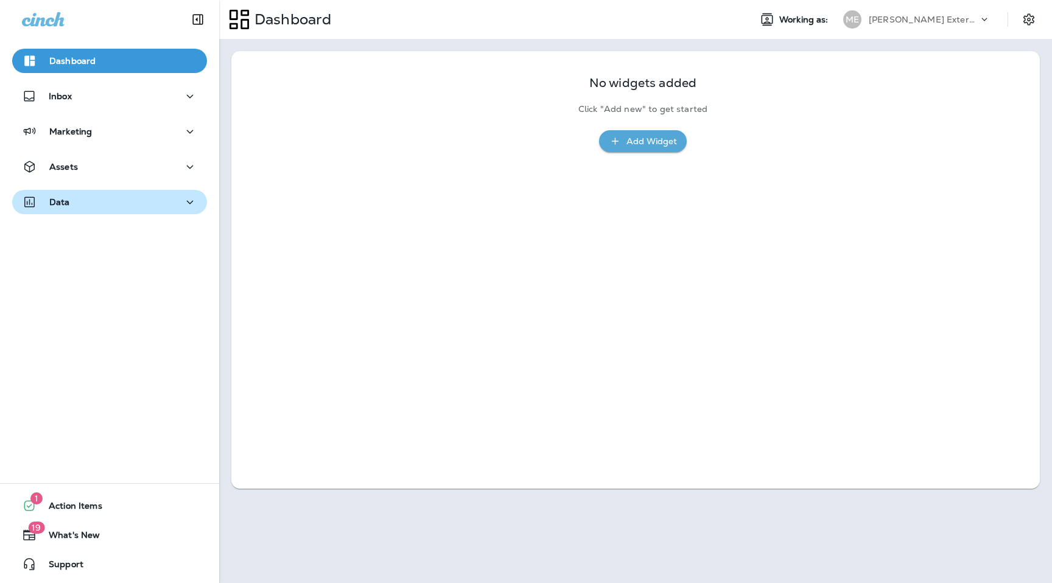
click at [93, 197] on div "Data" at bounding box center [109, 202] width 175 height 15
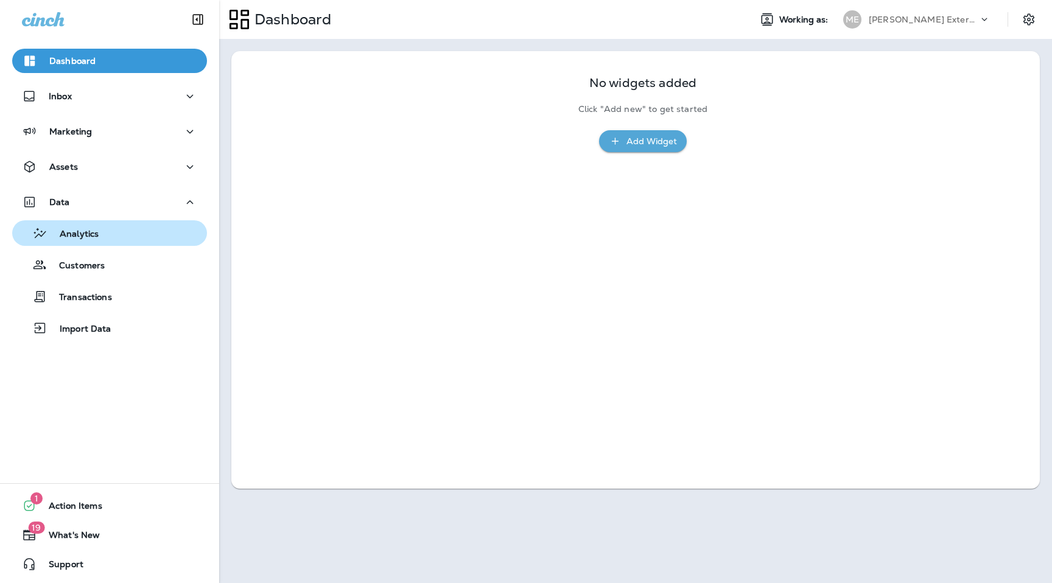
click at [88, 228] on div "Analytics" at bounding box center [58, 233] width 82 height 18
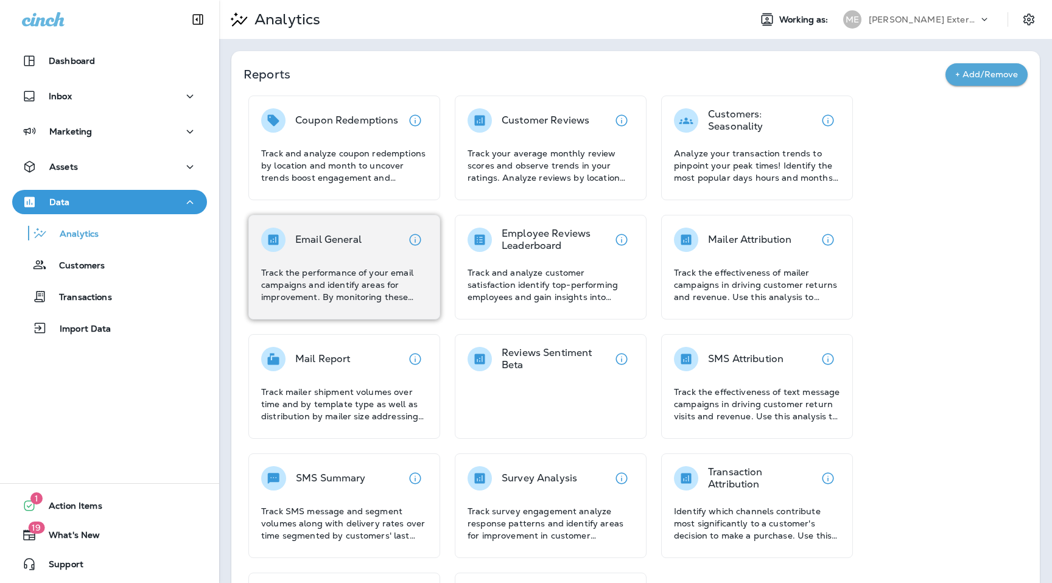
click at [303, 248] on div "Email General" at bounding box center [328, 240] width 66 height 24
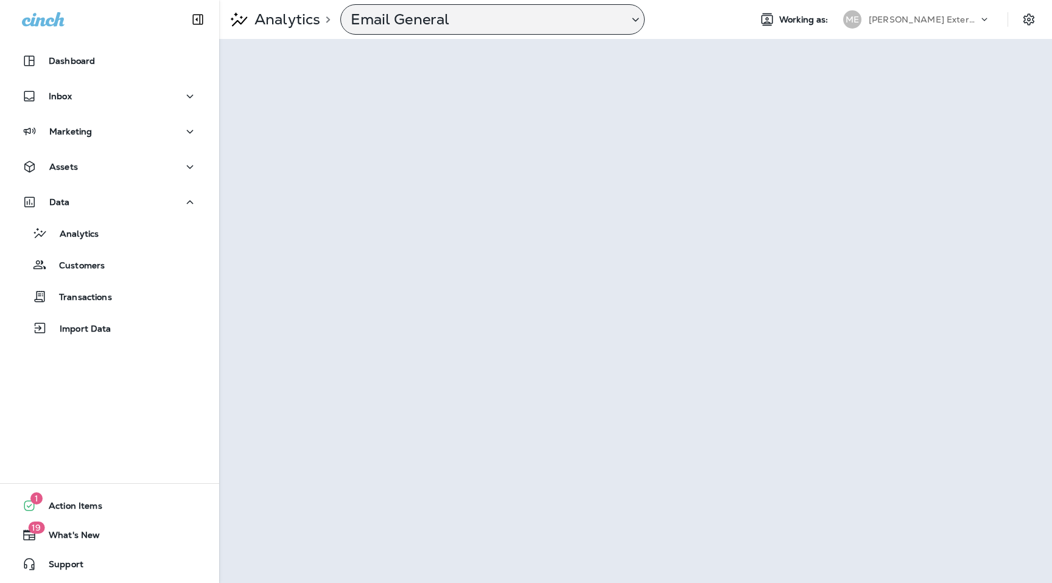
click at [553, 21] on p "Email General" at bounding box center [485, 19] width 268 height 18
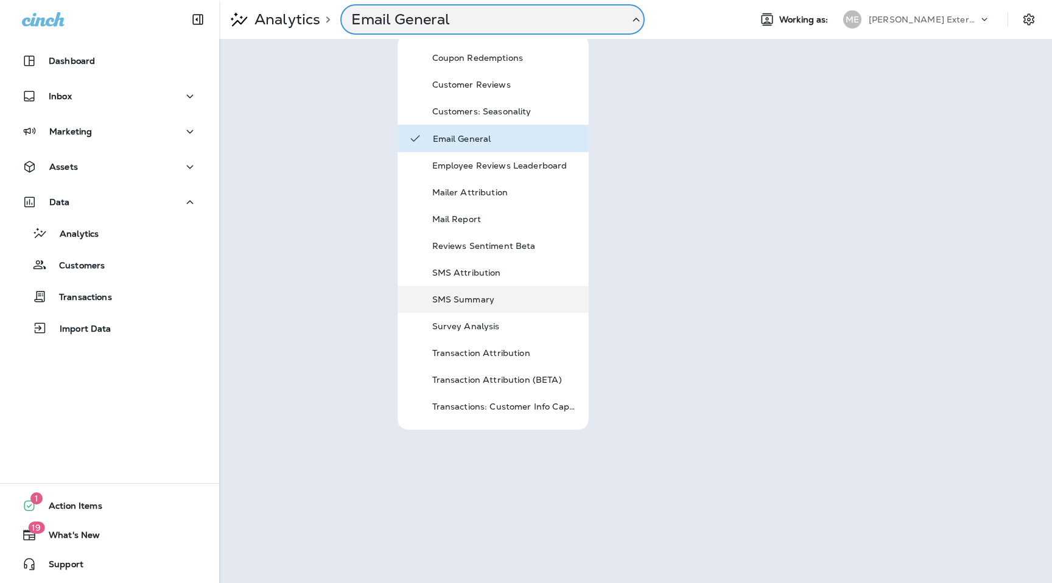
click at [474, 294] on div "SMS Summary" at bounding box center [505, 299] width 146 height 15
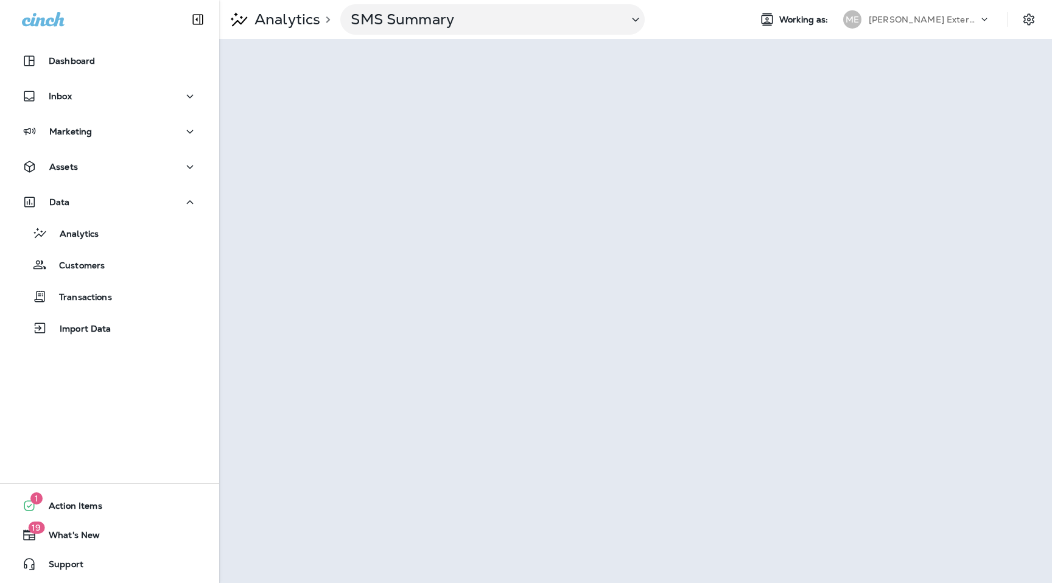
click at [970, 15] on div "[PERSON_NAME] Exterminating" at bounding box center [924, 19] width 110 height 18
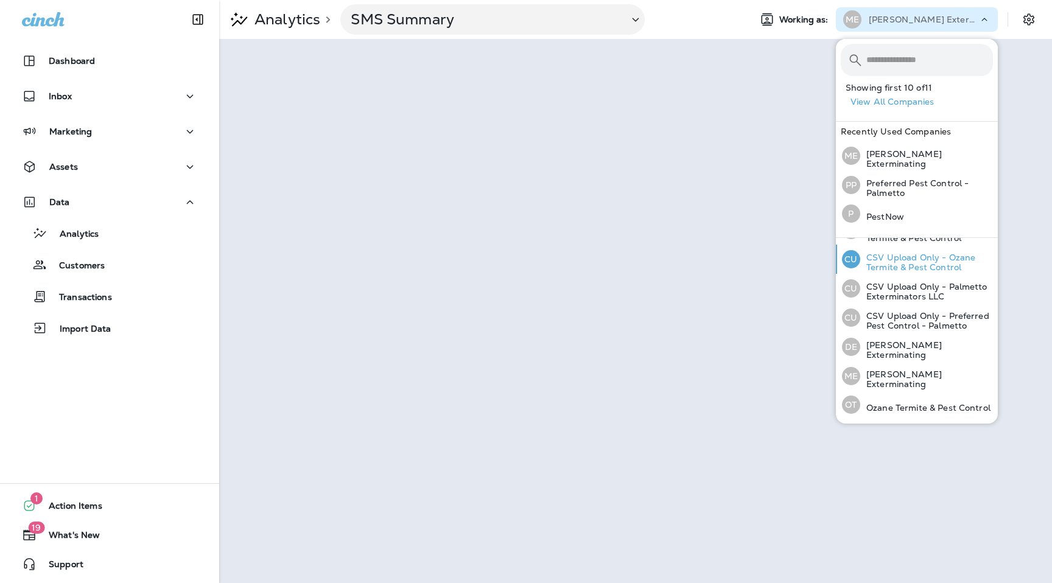
scroll to position [59, 0]
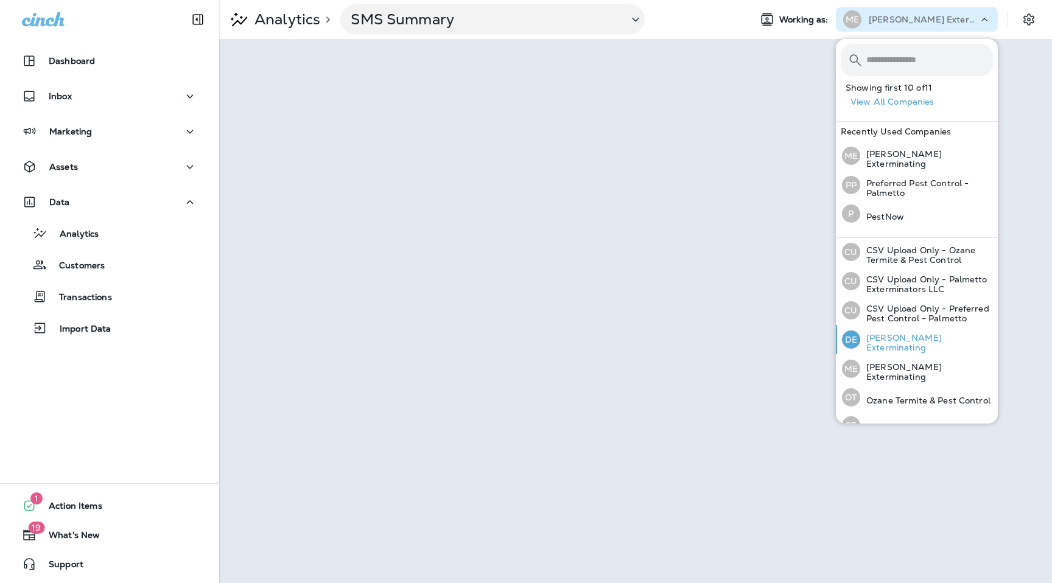
click at [897, 335] on div "[PERSON_NAME] Exterminating" at bounding box center [917, 339] width 161 height 29
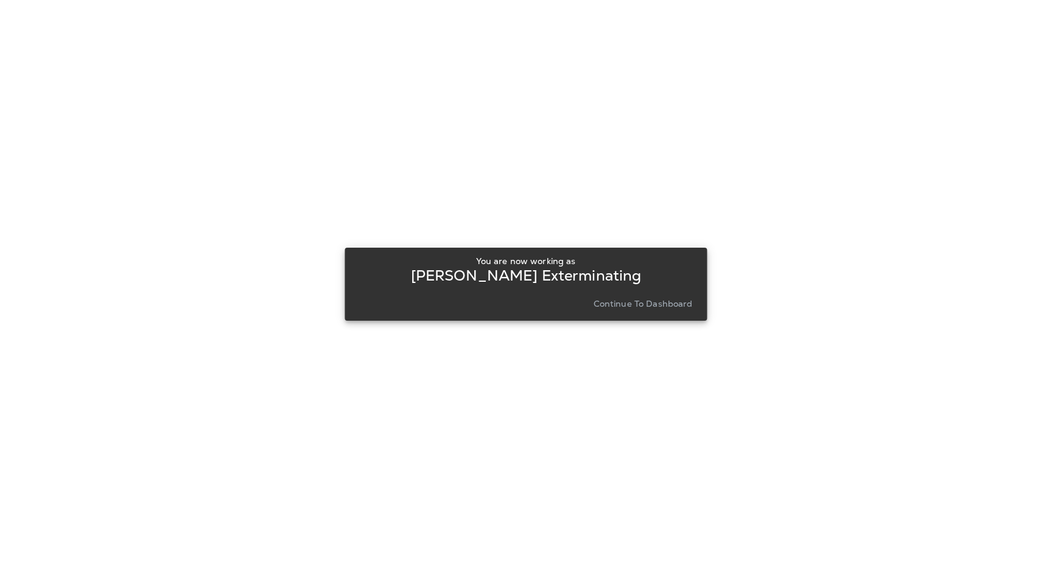
click at [618, 309] on p "Continue to Dashboard" at bounding box center [642, 304] width 99 height 10
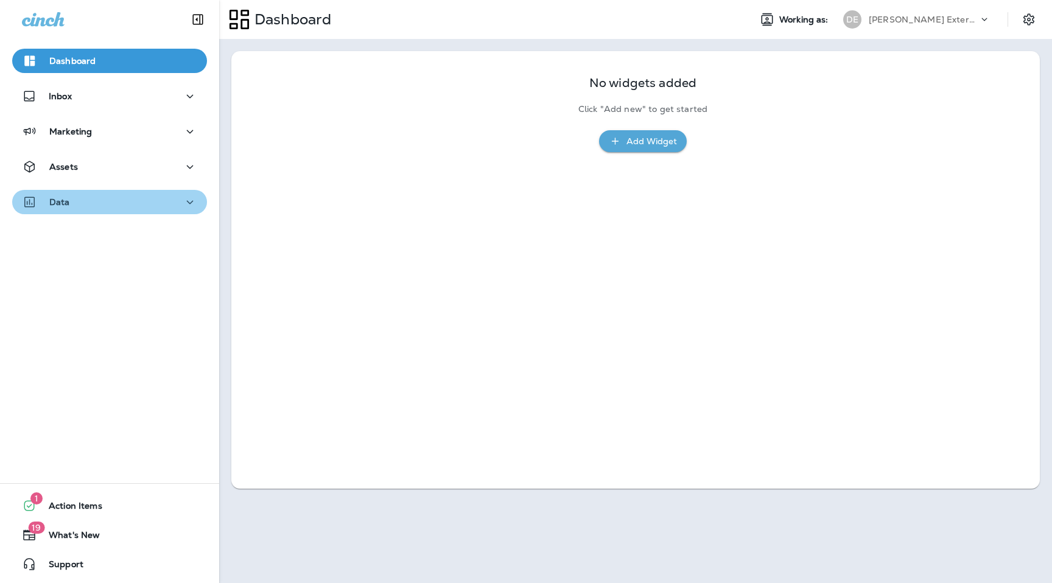
click at [122, 205] on div "Data" at bounding box center [109, 202] width 175 height 15
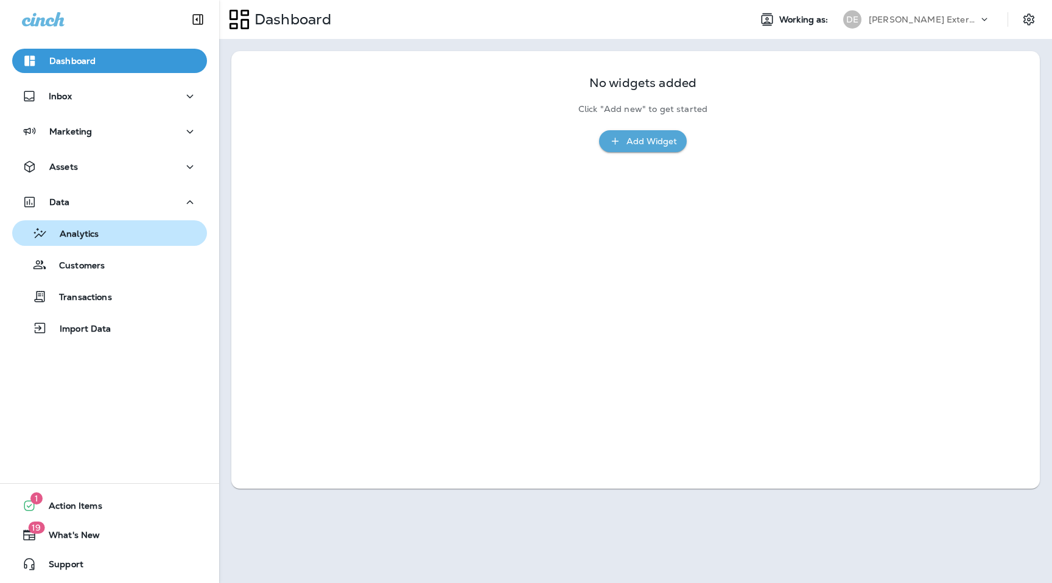
click at [108, 237] on div "Analytics" at bounding box center [109, 233] width 185 height 18
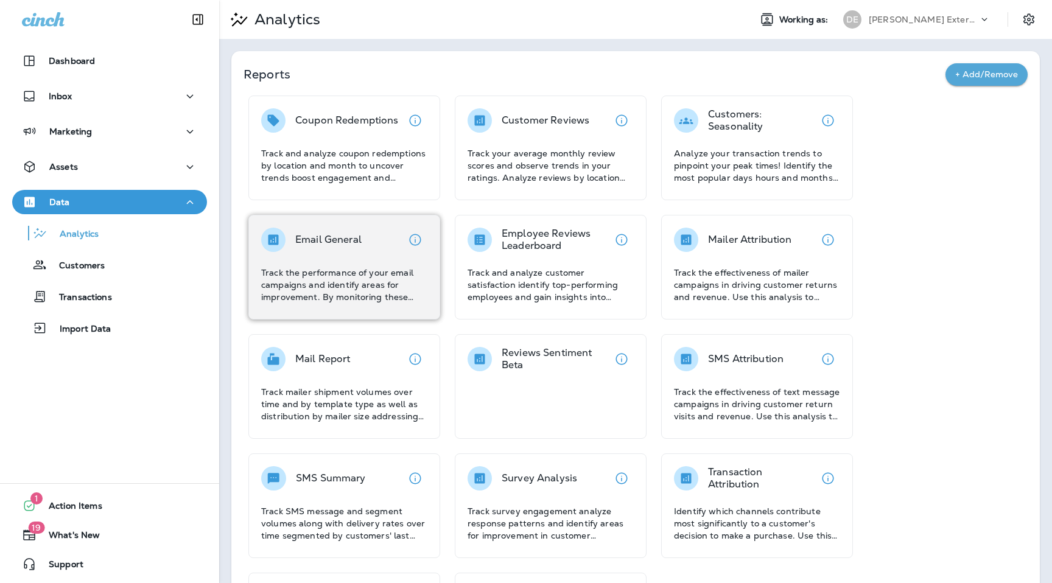
click at [311, 229] on div "Email General" at bounding box center [328, 240] width 66 height 24
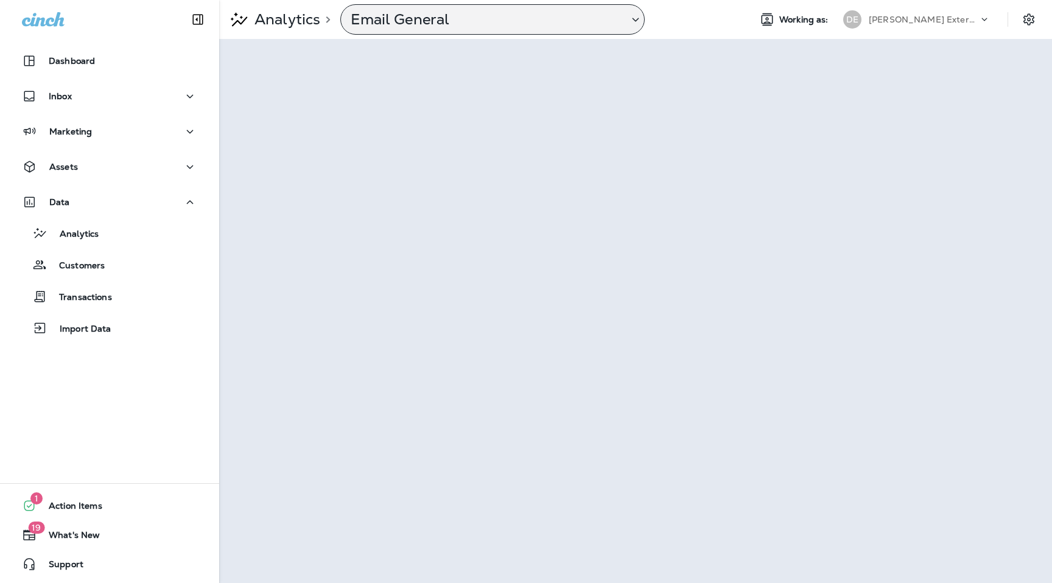
click at [638, 13] on icon at bounding box center [635, 19] width 15 height 15
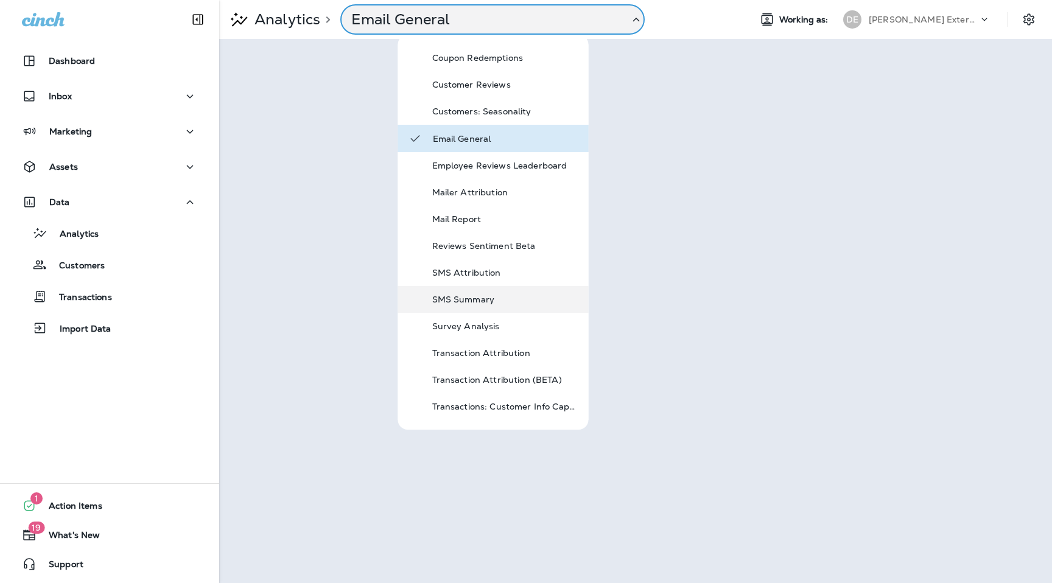
click at [458, 304] on p "SMS Summary" at bounding box center [505, 300] width 146 height 10
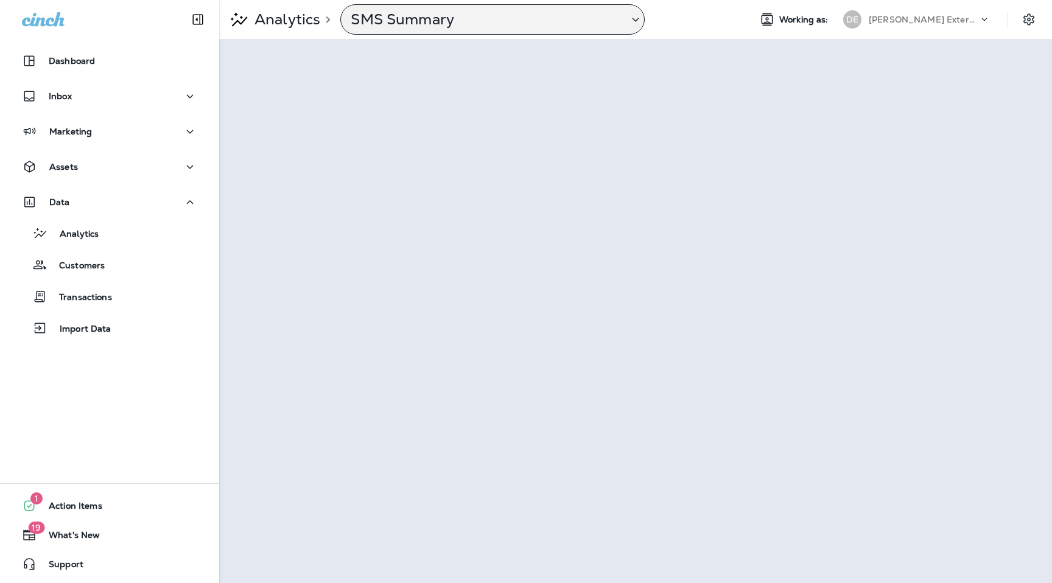
click at [892, 16] on p "[PERSON_NAME] Exterminating" at bounding box center [924, 20] width 110 height 10
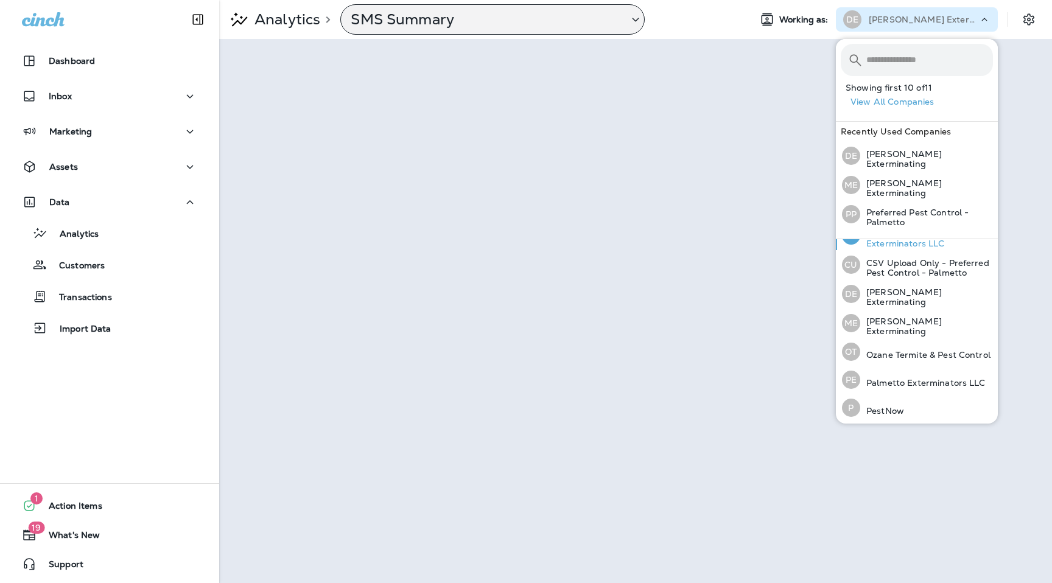
scroll to position [107, 0]
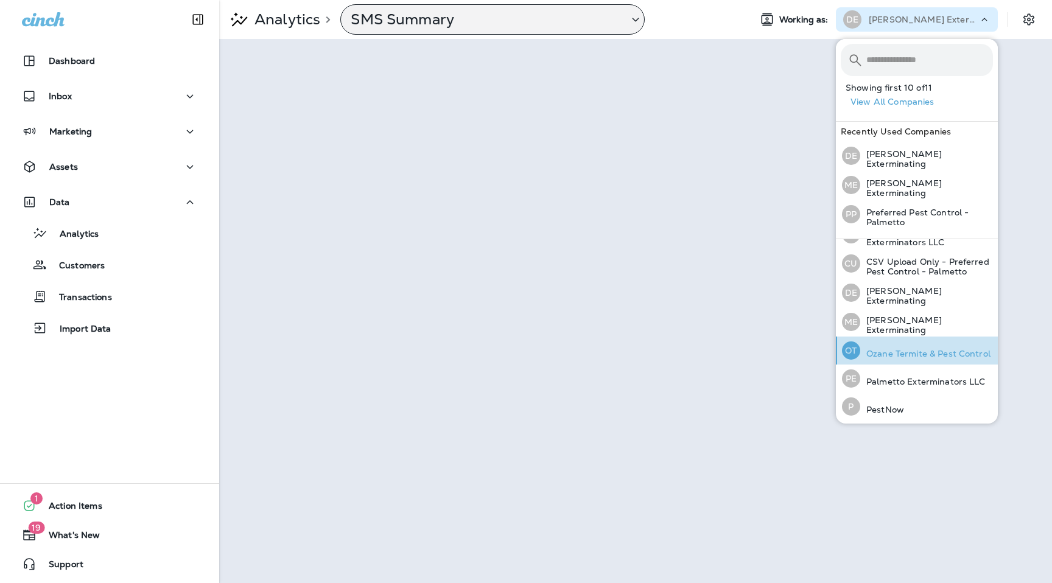
click at [904, 349] on p "Ozane Termite & Pest Control" at bounding box center [925, 354] width 130 height 10
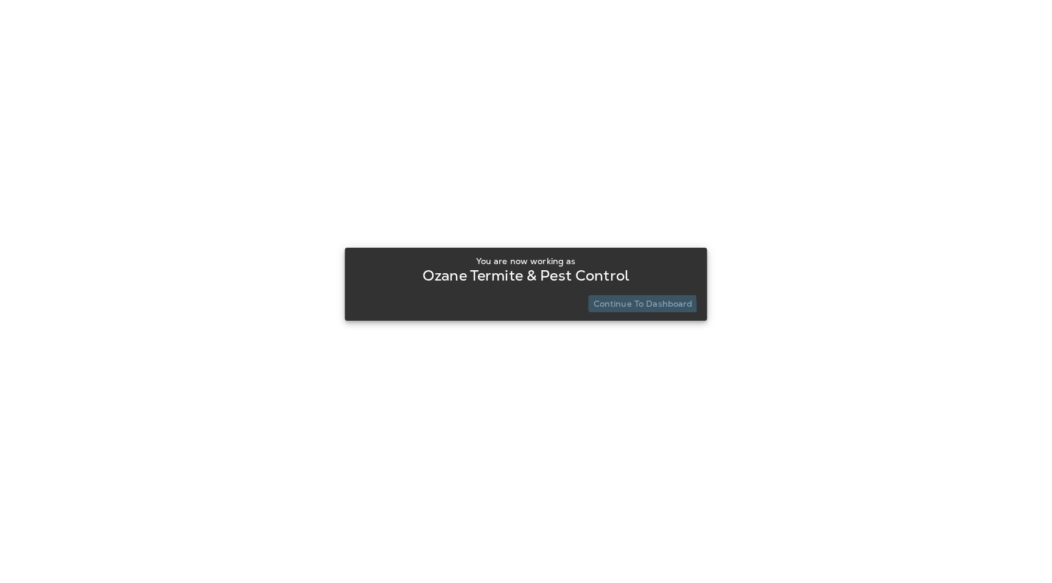
click at [612, 307] on p "Continue to Dashboard" at bounding box center [642, 304] width 99 height 10
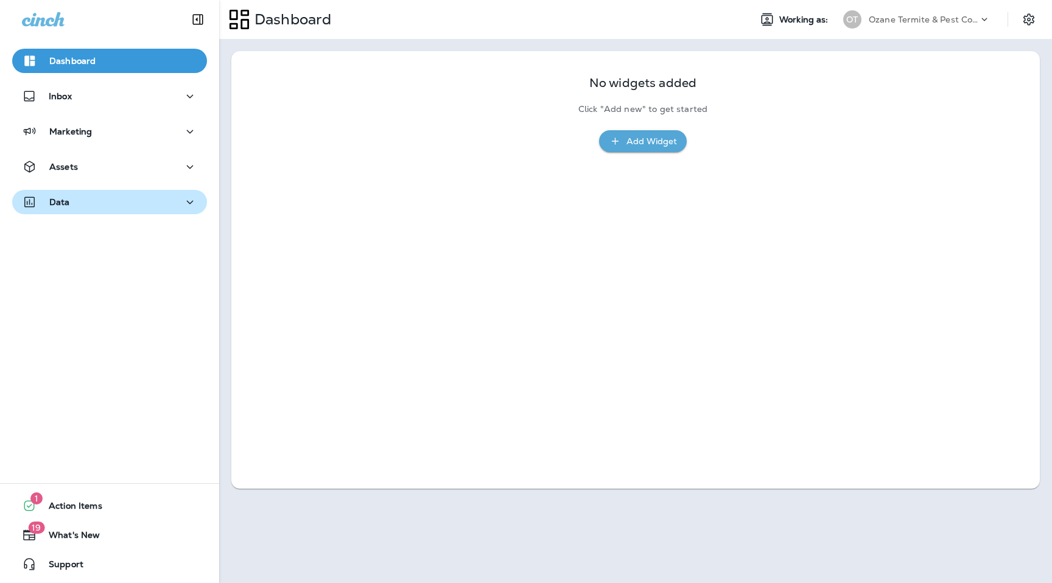
click at [159, 207] on div "Data" at bounding box center [109, 202] width 175 height 15
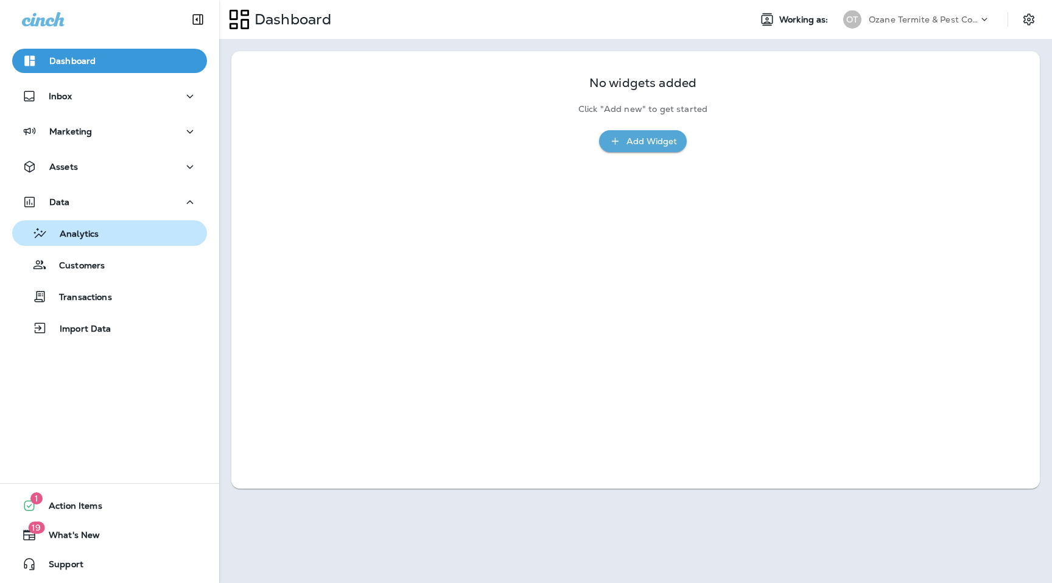
click at [150, 236] on div "Analytics" at bounding box center [109, 233] width 185 height 18
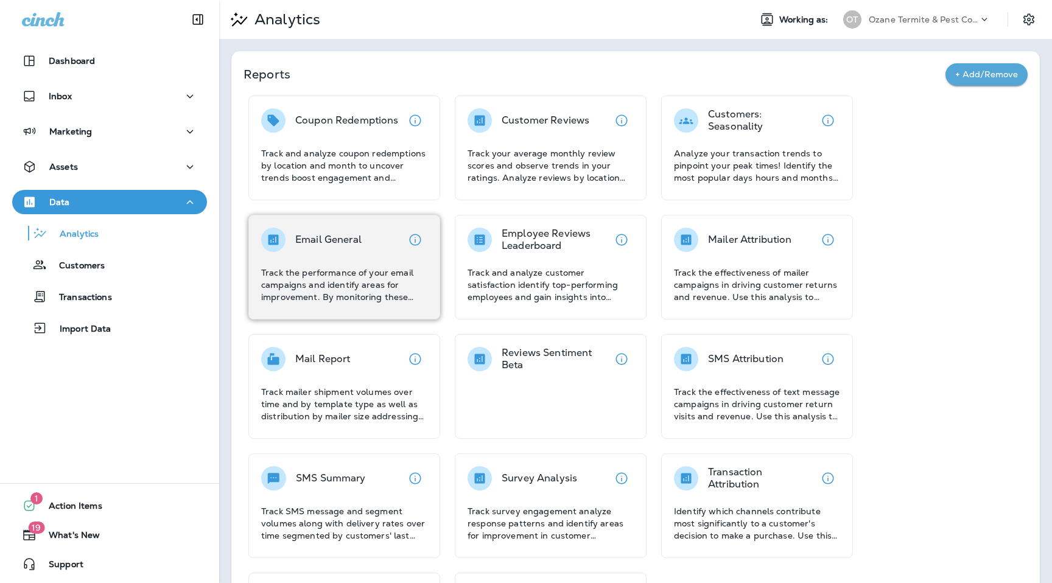
click at [344, 241] on p "Email General" at bounding box center [328, 240] width 66 height 12
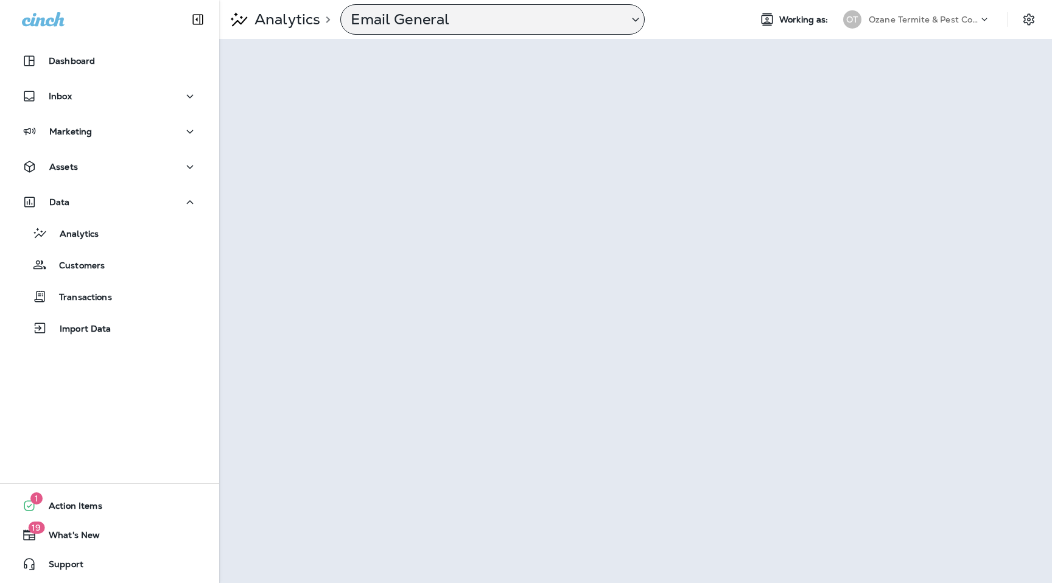
click at [583, 22] on p "Email General" at bounding box center [485, 19] width 268 height 18
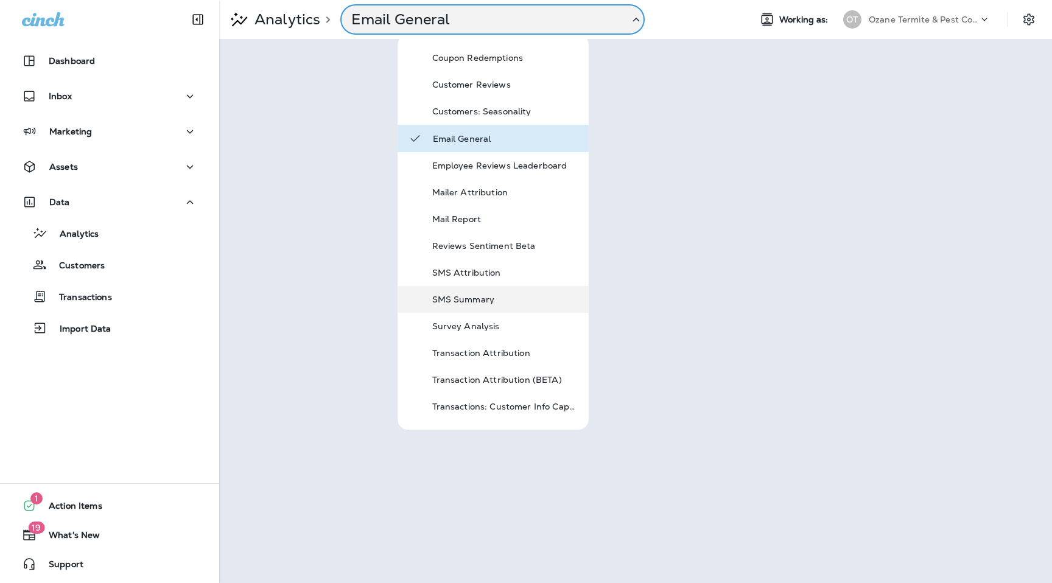
click at [520, 298] on p "SMS Summary" at bounding box center [505, 300] width 146 height 10
